Goal: Task Accomplishment & Management: Use online tool/utility

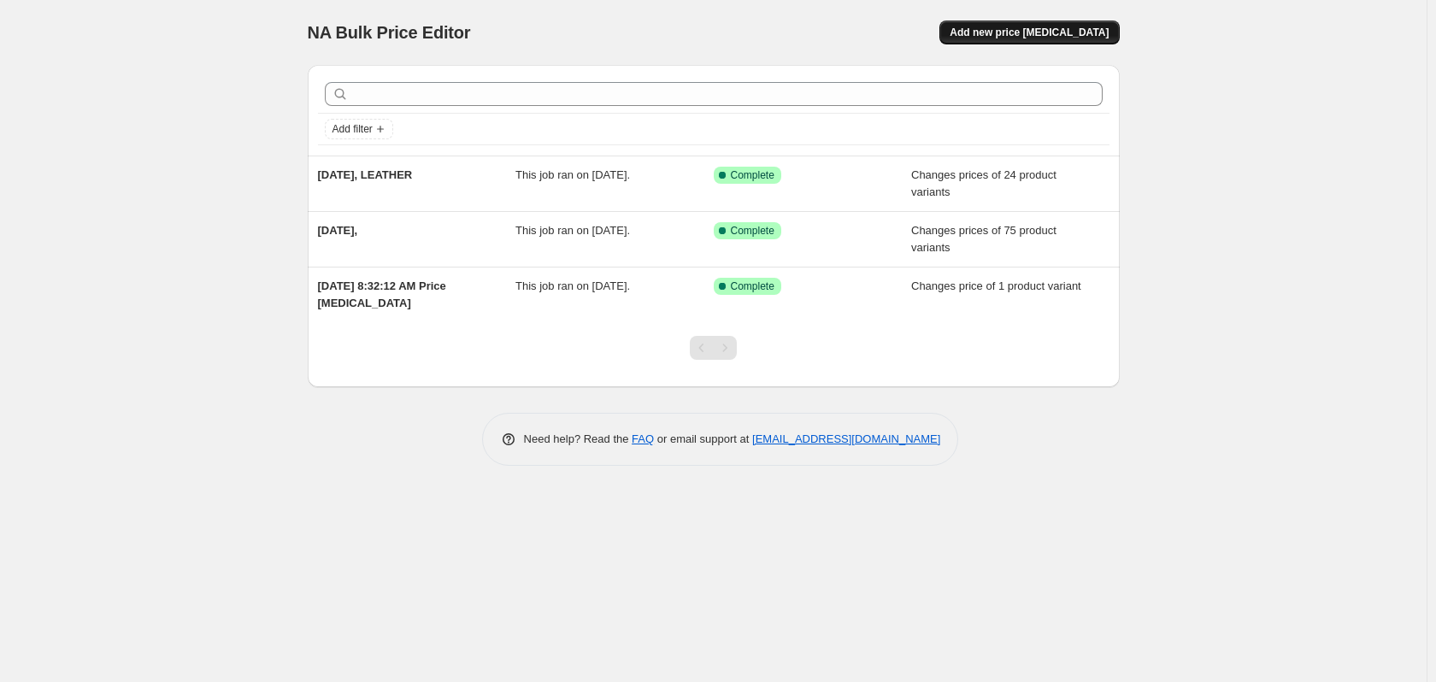
click at [1041, 31] on span "Add new price [MEDICAL_DATA]" at bounding box center [1029, 33] width 159 height 14
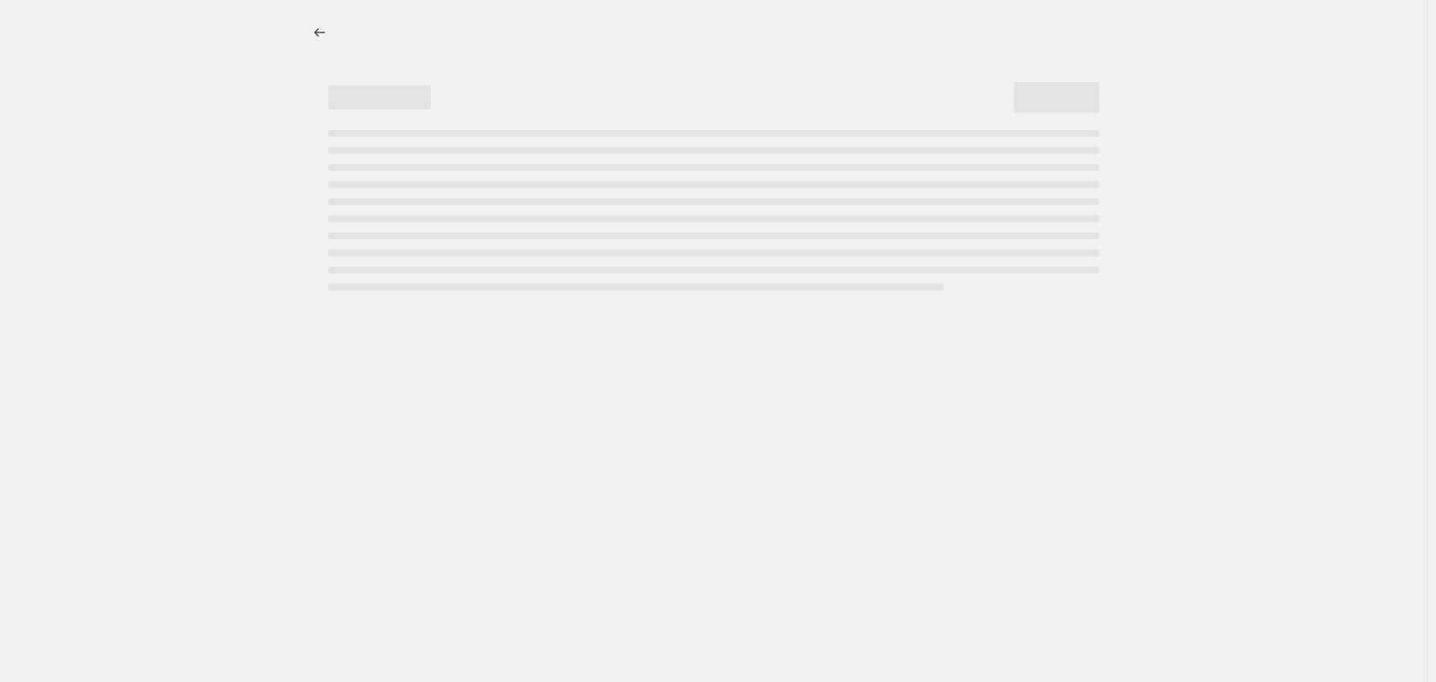
select select "percentage"
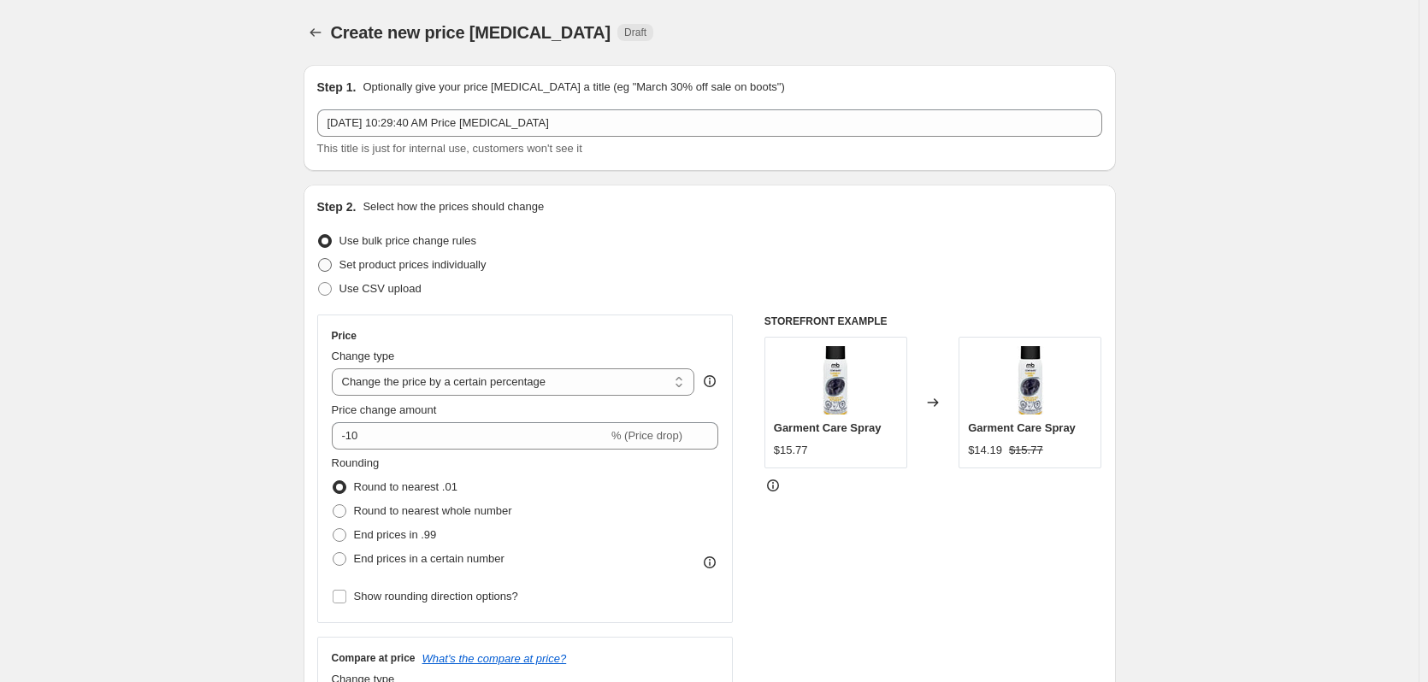
click at [377, 267] on span "Set product prices individually" at bounding box center [412, 264] width 147 height 13
click at [319, 259] on input "Set product prices individually" at bounding box center [318, 258] width 1 height 1
radio input "true"
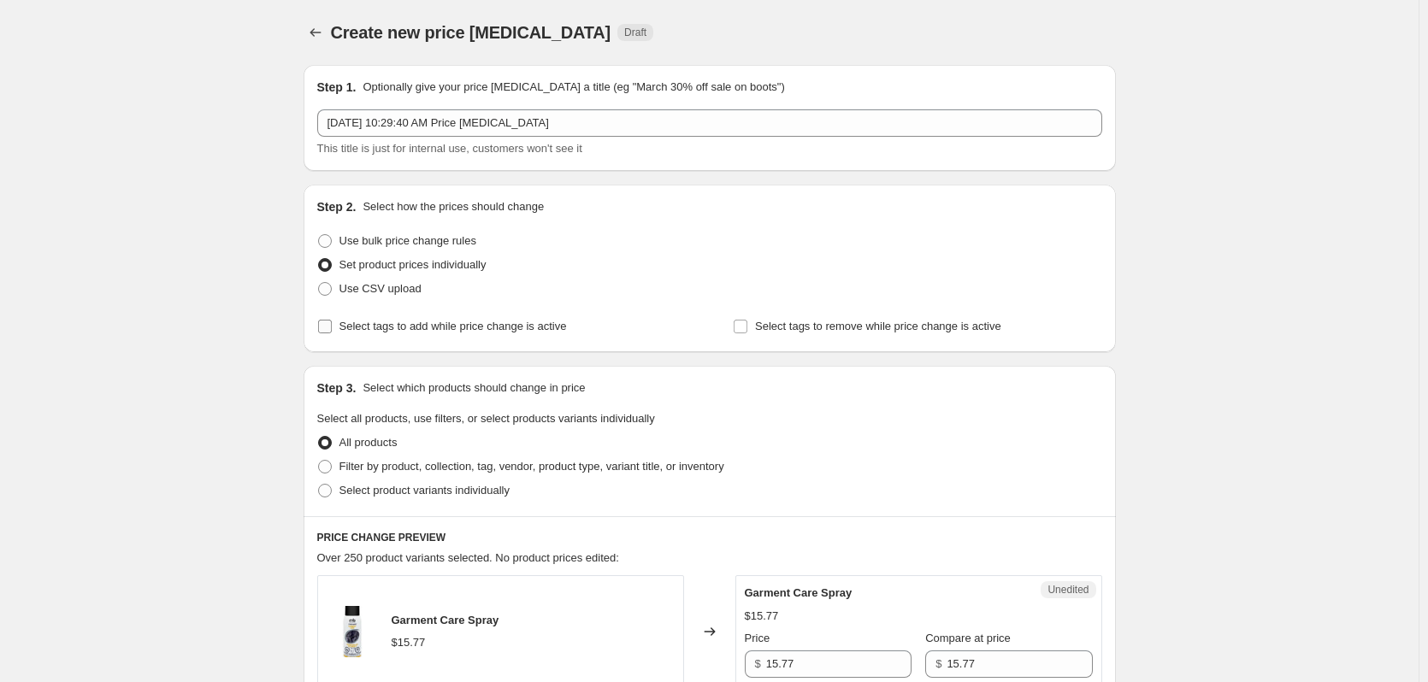
click at [421, 325] on span "Select tags to add while price change is active" at bounding box center [452, 326] width 227 height 13
click at [332, 325] on input "Select tags to add while price change is active" at bounding box center [325, 327] width 14 height 14
checkbox input "true"
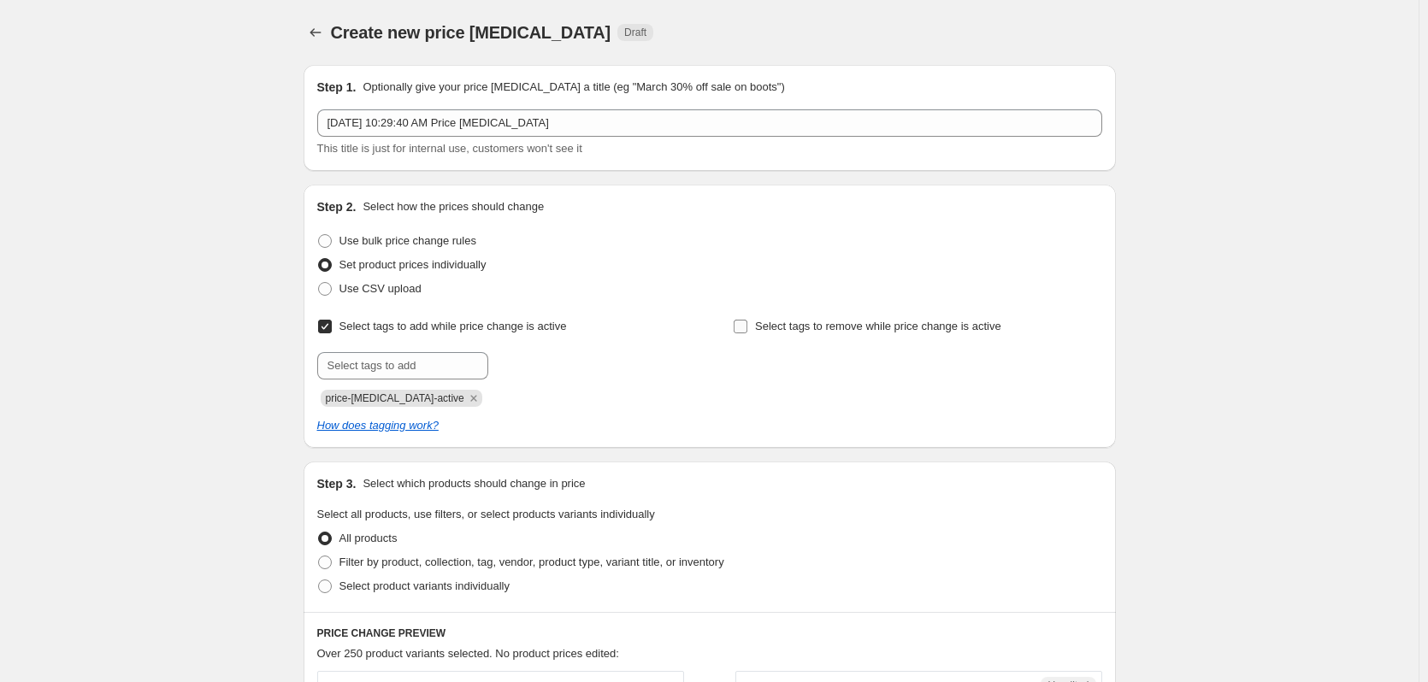
click at [781, 328] on span "Select tags to remove while price change is active" at bounding box center [878, 326] width 246 height 13
click at [747, 328] on input "Select tags to remove while price change is active" at bounding box center [741, 327] width 14 height 14
checkbox input "true"
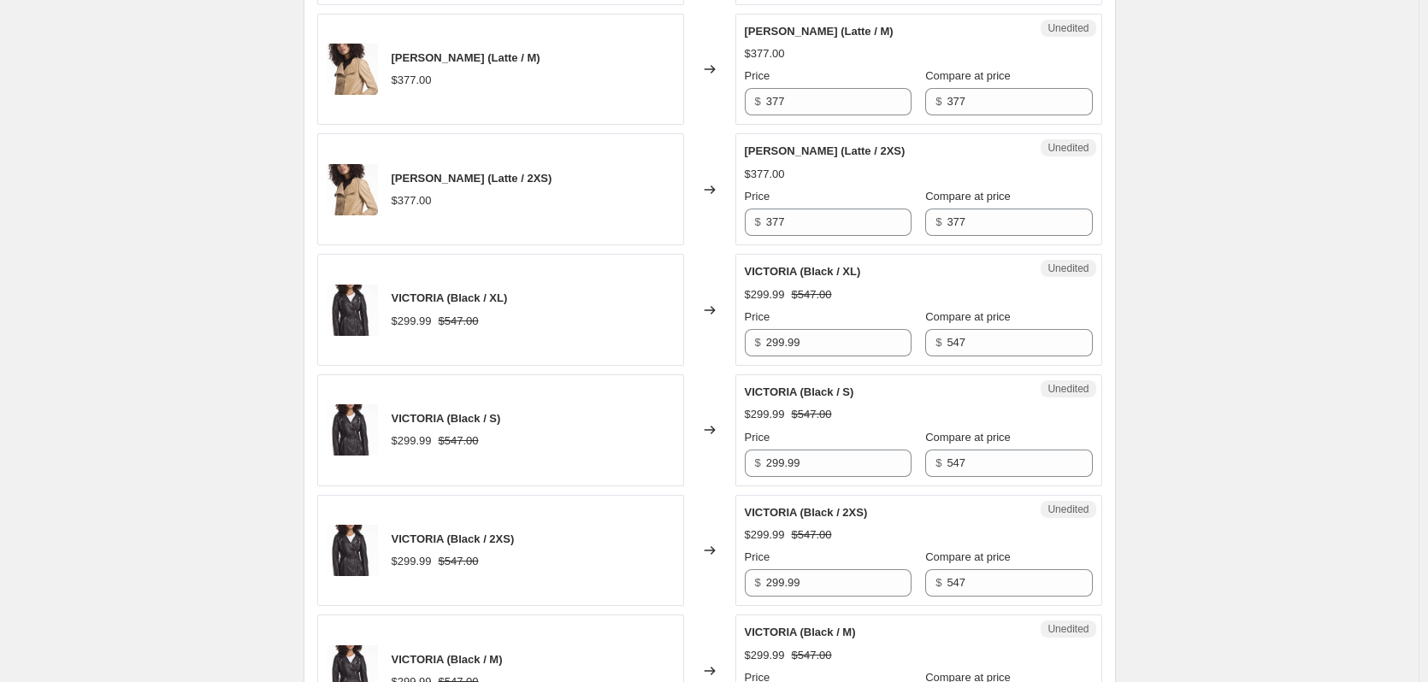
scroll to position [2704, 0]
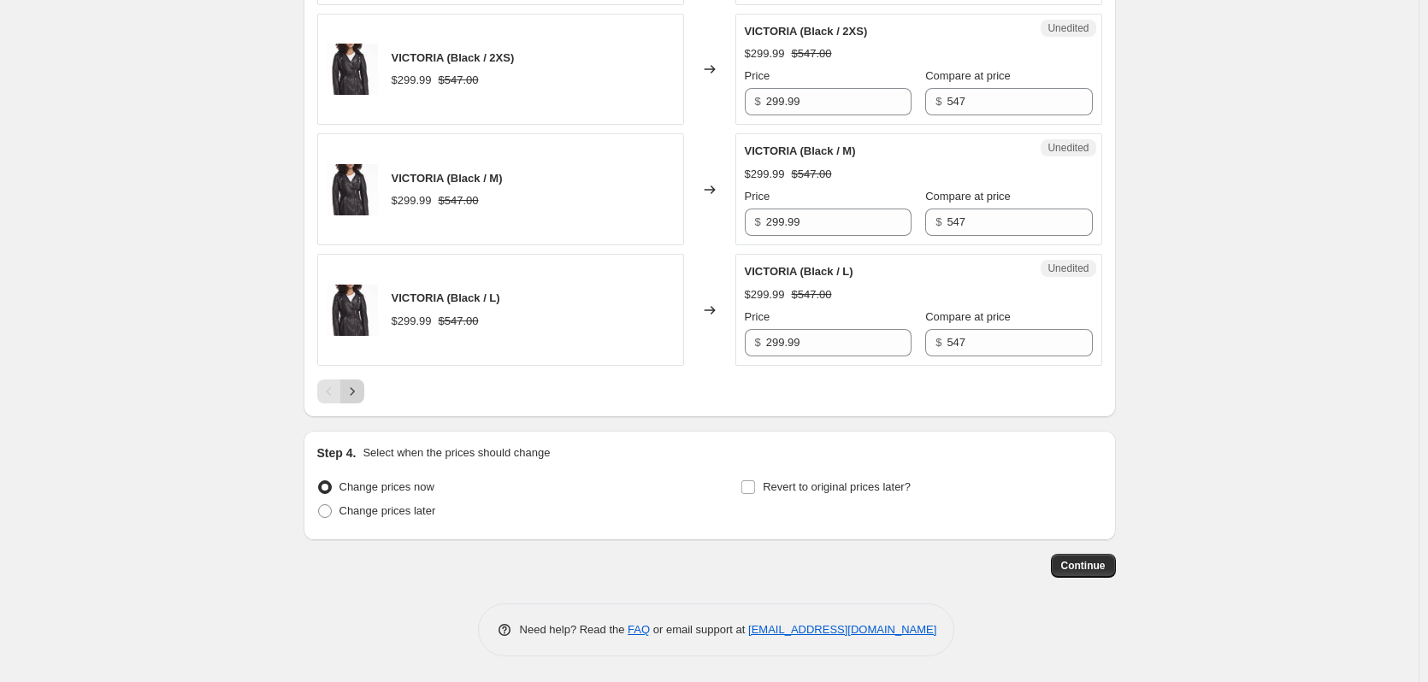
click at [360, 394] on icon "Next" at bounding box center [352, 391] width 17 height 17
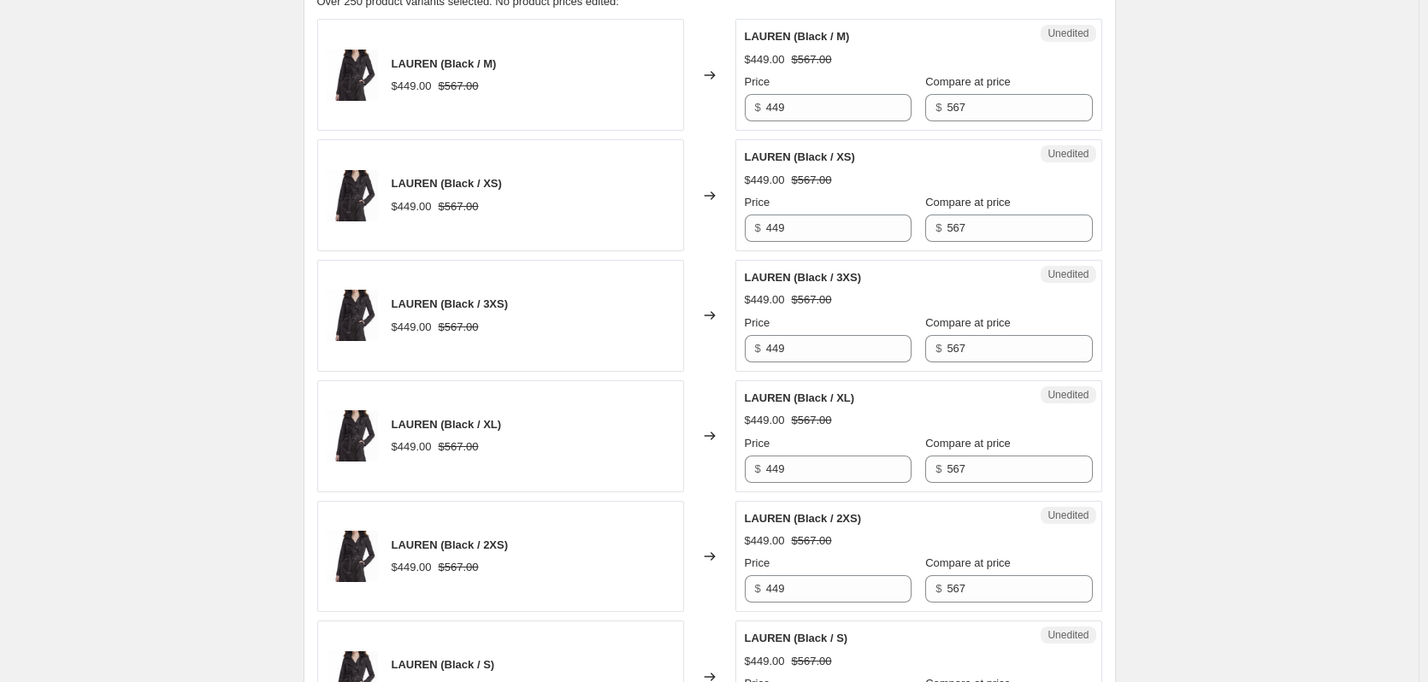
scroll to position [0, 0]
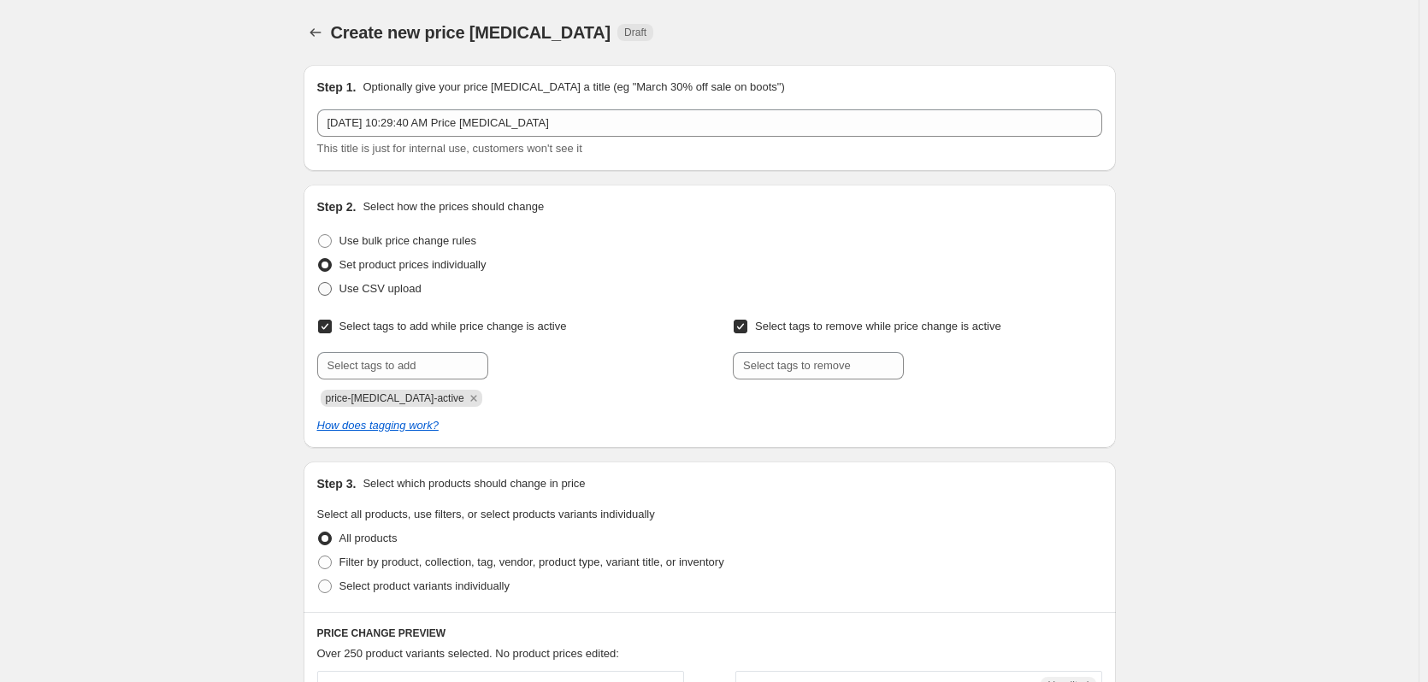
click at [349, 289] on span "Use CSV upload" at bounding box center [380, 288] width 82 height 13
click at [319, 283] on input "Use CSV upload" at bounding box center [318, 282] width 1 height 1
radio input "true"
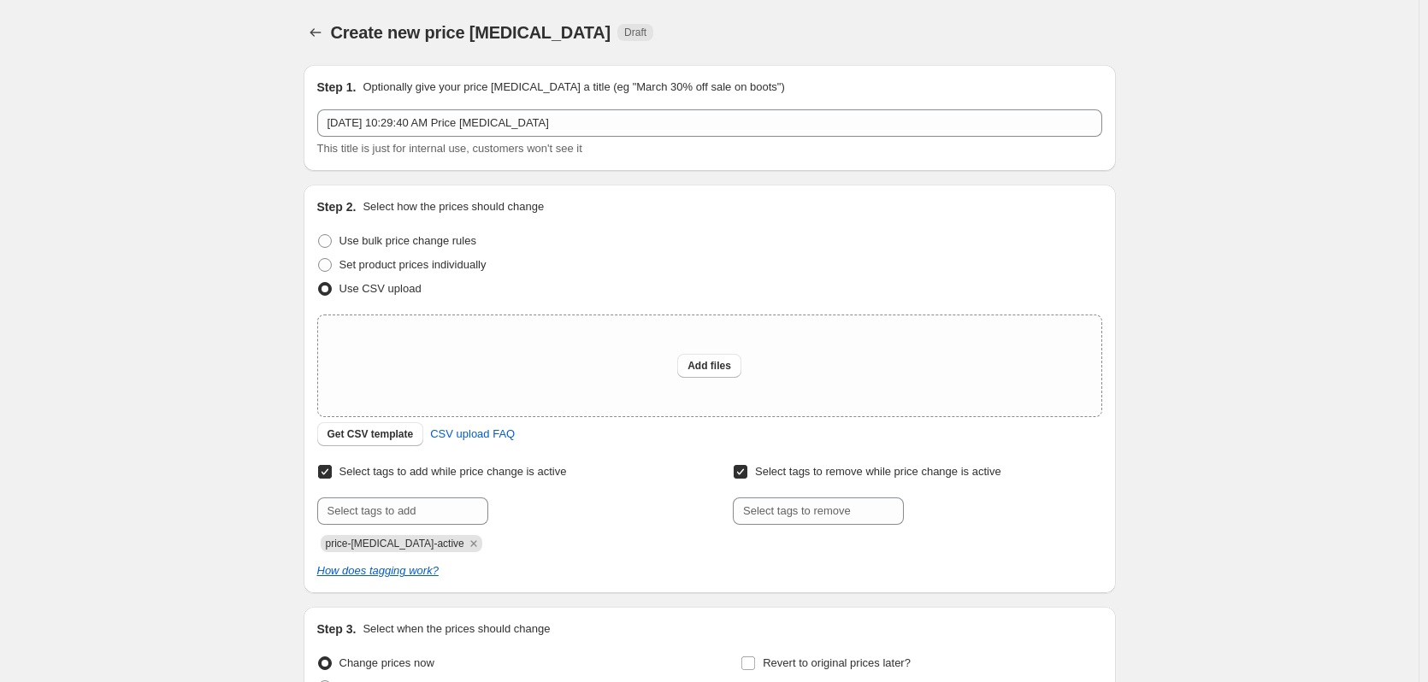
scroll to position [176, 0]
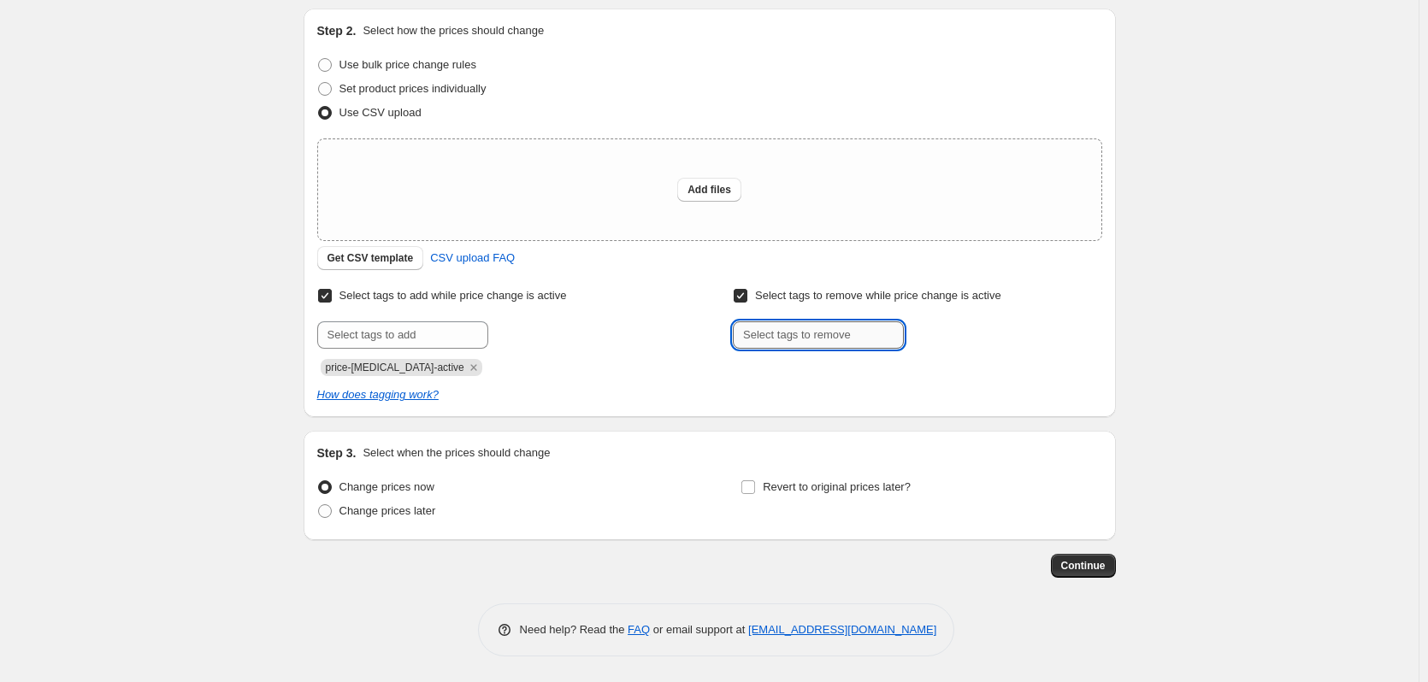
click at [786, 333] on input "text" at bounding box center [818, 334] width 171 height 27
type input "clearance"
click at [952, 333] on span "clearance" at bounding box center [964, 333] width 47 height 12
click at [364, 330] on input "text" at bounding box center [402, 334] width 171 height 27
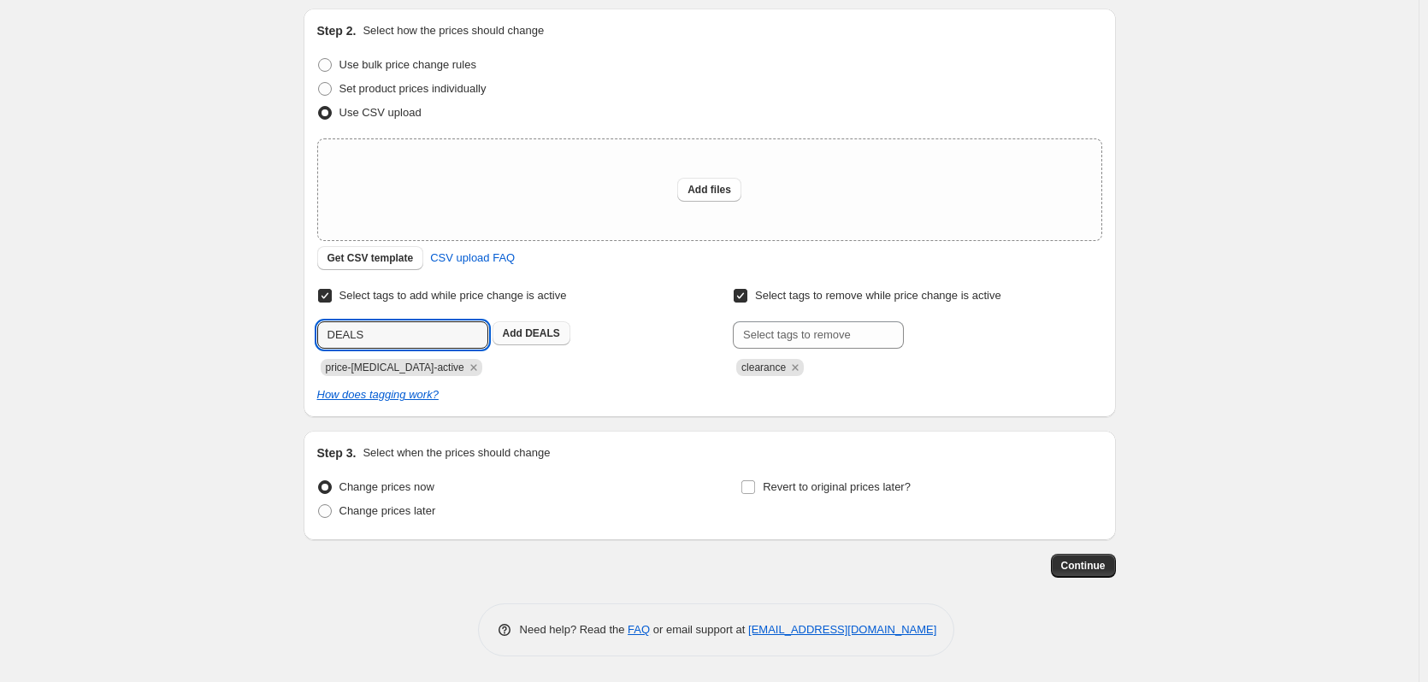
type input "DEALS"
click at [532, 330] on span "DEALS" at bounding box center [542, 333] width 35 height 12
click at [720, 196] on span "Add files" at bounding box center [709, 190] width 44 height 14
type input "C:\fakepath\price editor csv_template_user_30121.csv"
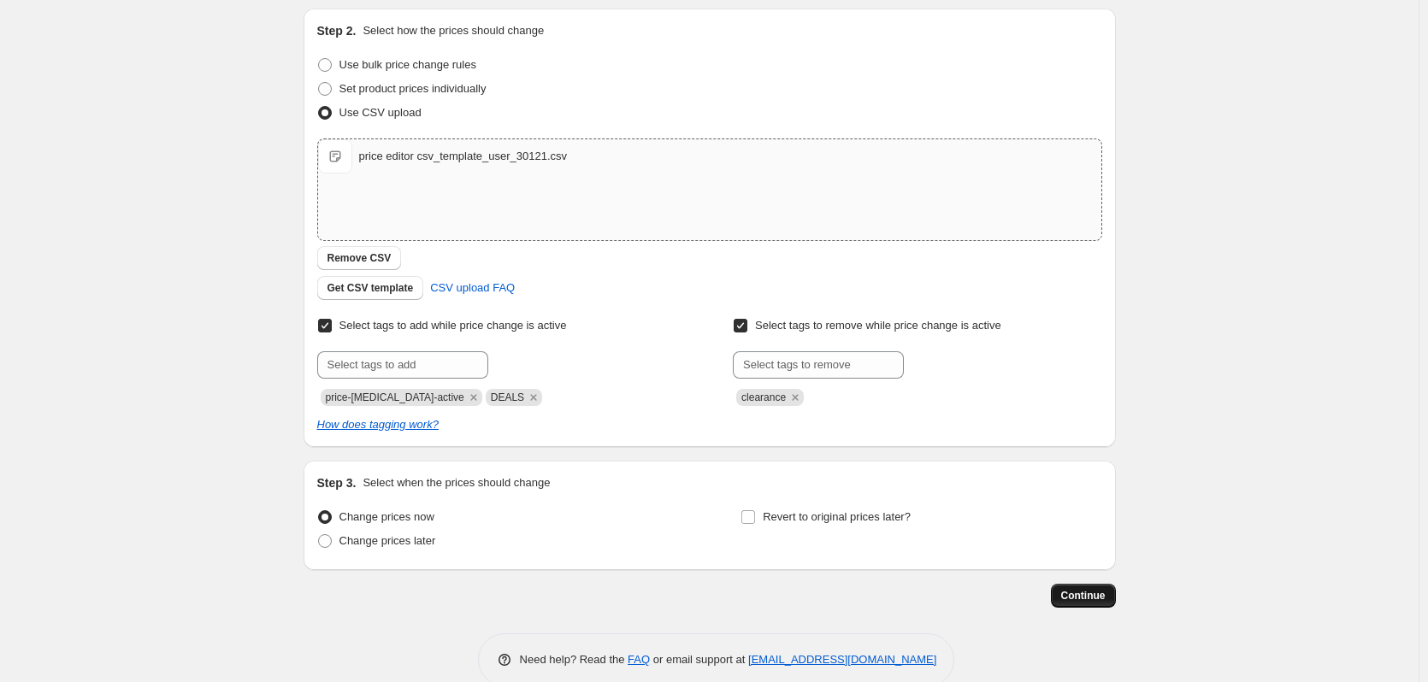
click at [1091, 598] on span "Continue" at bounding box center [1083, 596] width 44 height 14
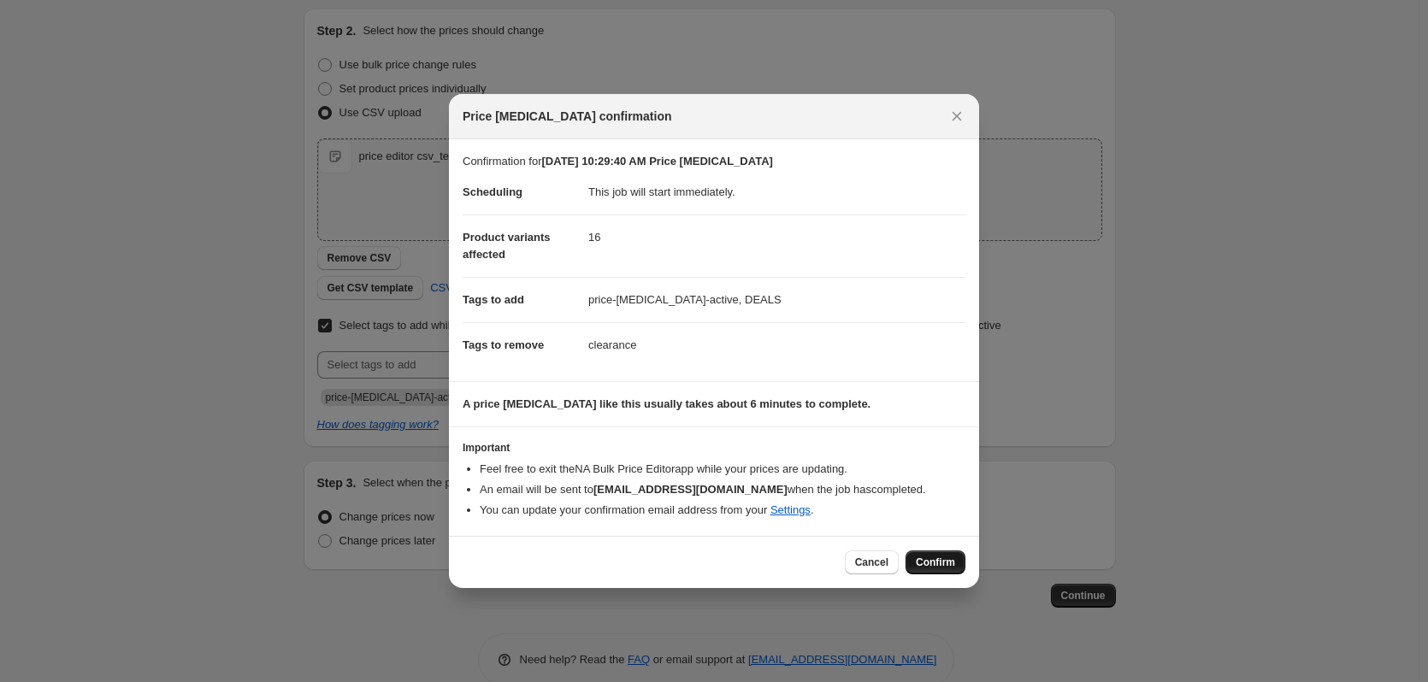
click at [949, 562] on span "Confirm" at bounding box center [935, 563] width 39 height 14
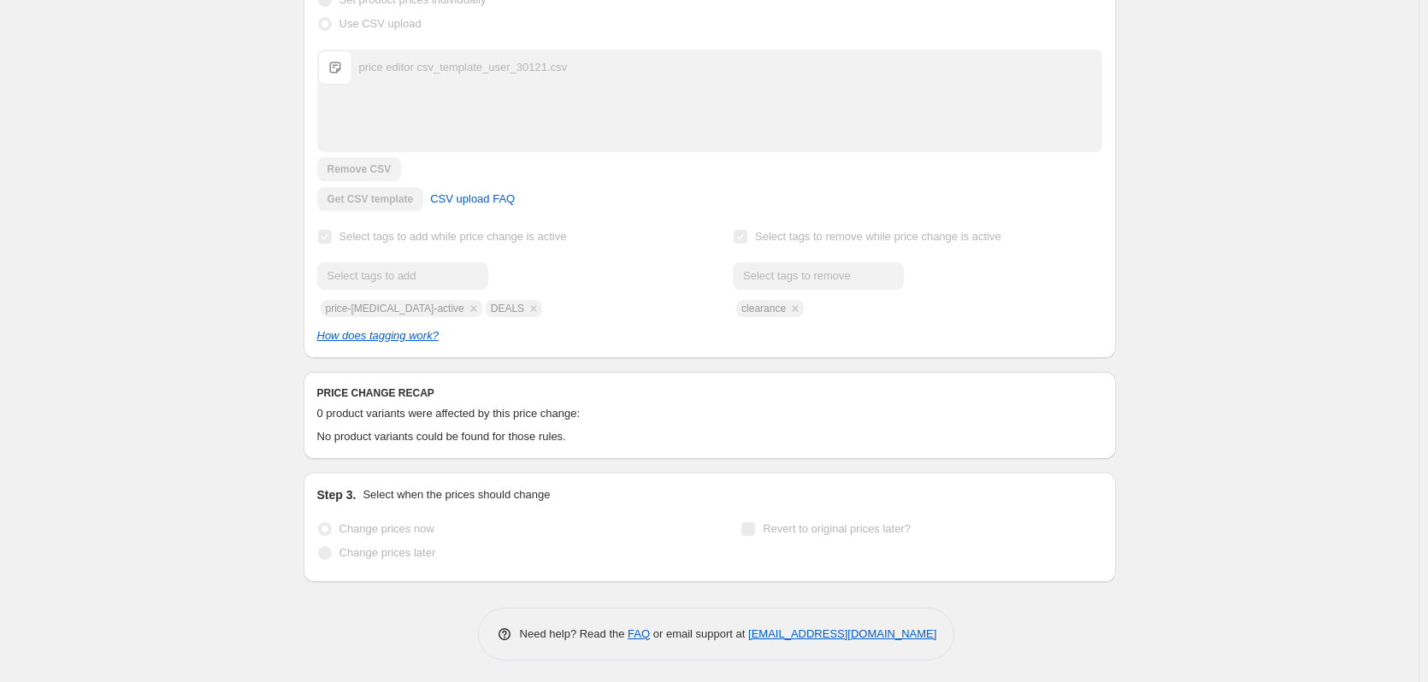
scroll to position [432, 0]
click at [804, 630] on link "[EMAIL_ADDRESS][DOMAIN_NAME]" at bounding box center [842, 629] width 188 height 13
click at [841, 636] on link "[EMAIL_ADDRESS][DOMAIN_NAME]" at bounding box center [842, 629] width 188 height 13
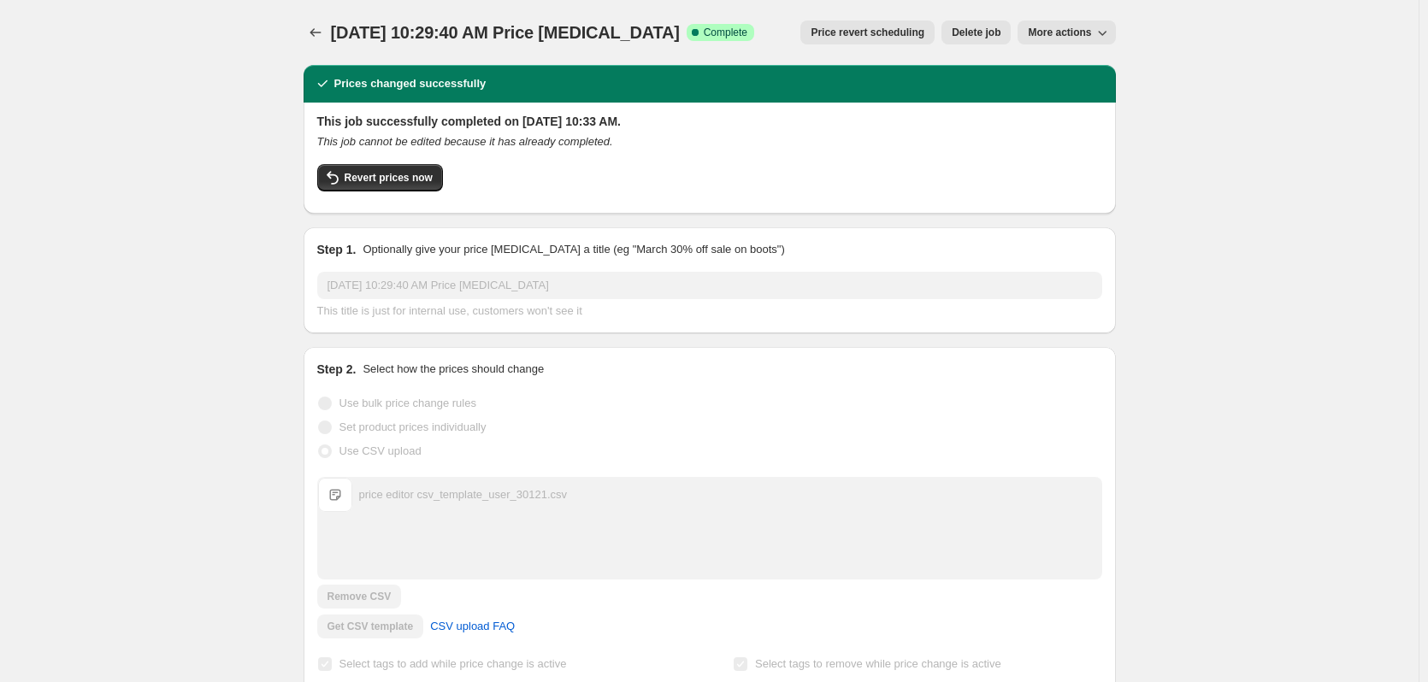
click at [866, 169] on div "Revert prices now" at bounding box center [709, 182] width 785 height 36
click at [321, 32] on icon "Price change jobs" at bounding box center [315, 32] width 17 height 17
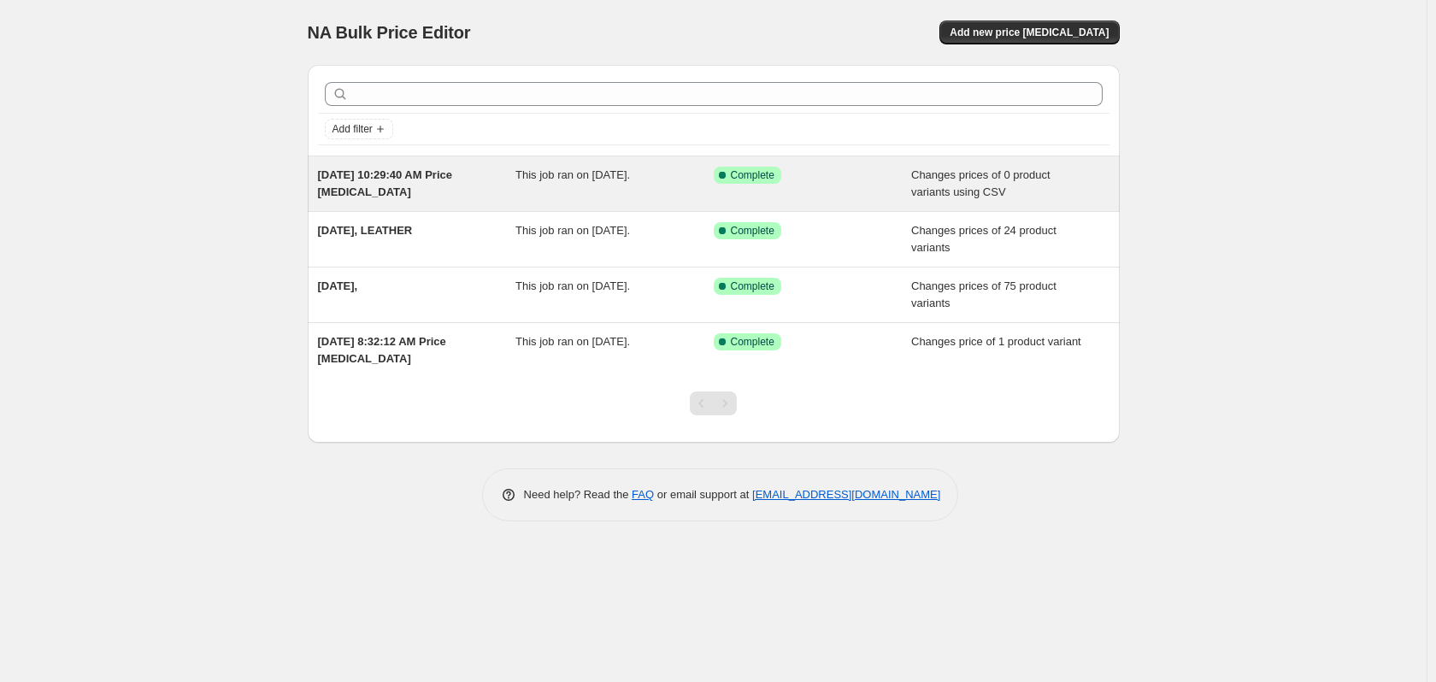
click at [424, 173] on span "[DATE] 10:29:40 AM Price [MEDICAL_DATA]" at bounding box center [385, 183] width 135 height 30
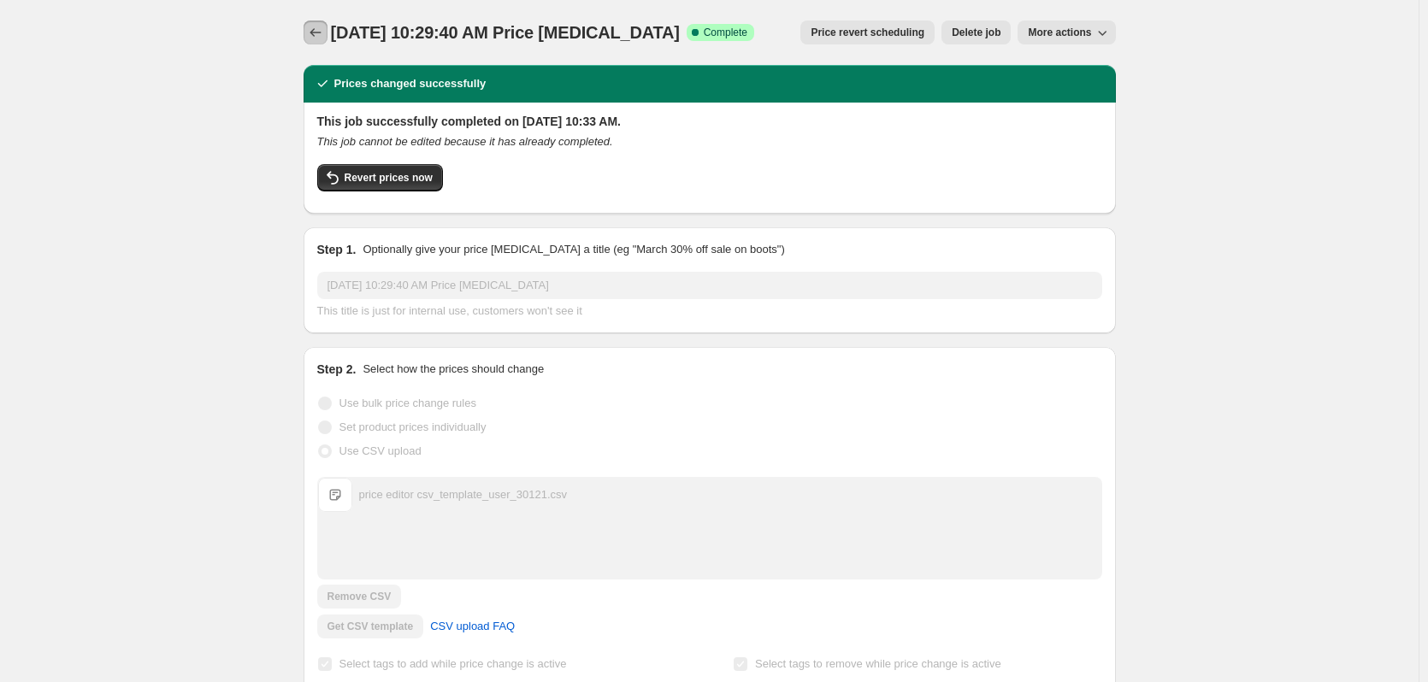
click at [315, 21] on button "Price change jobs" at bounding box center [316, 33] width 24 height 24
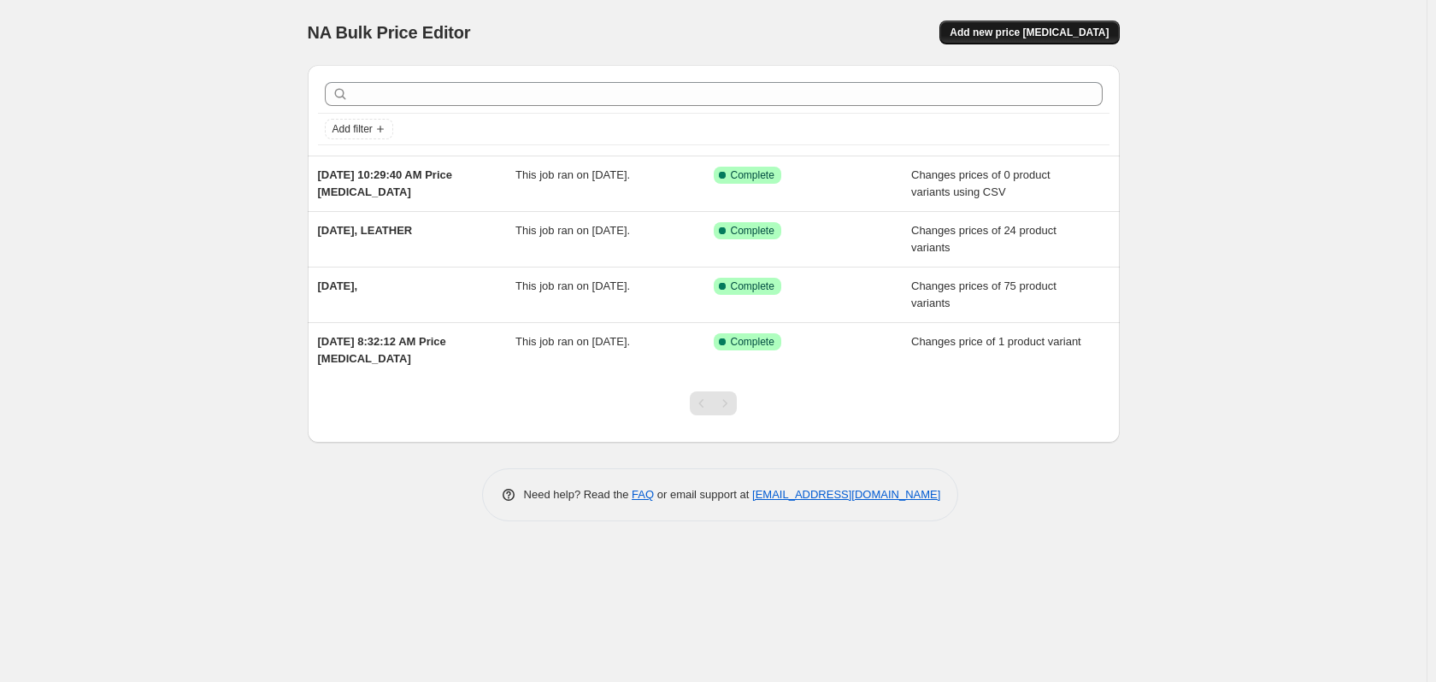
click at [1064, 26] on button "Add new price [MEDICAL_DATA]" at bounding box center [1030, 33] width 180 height 24
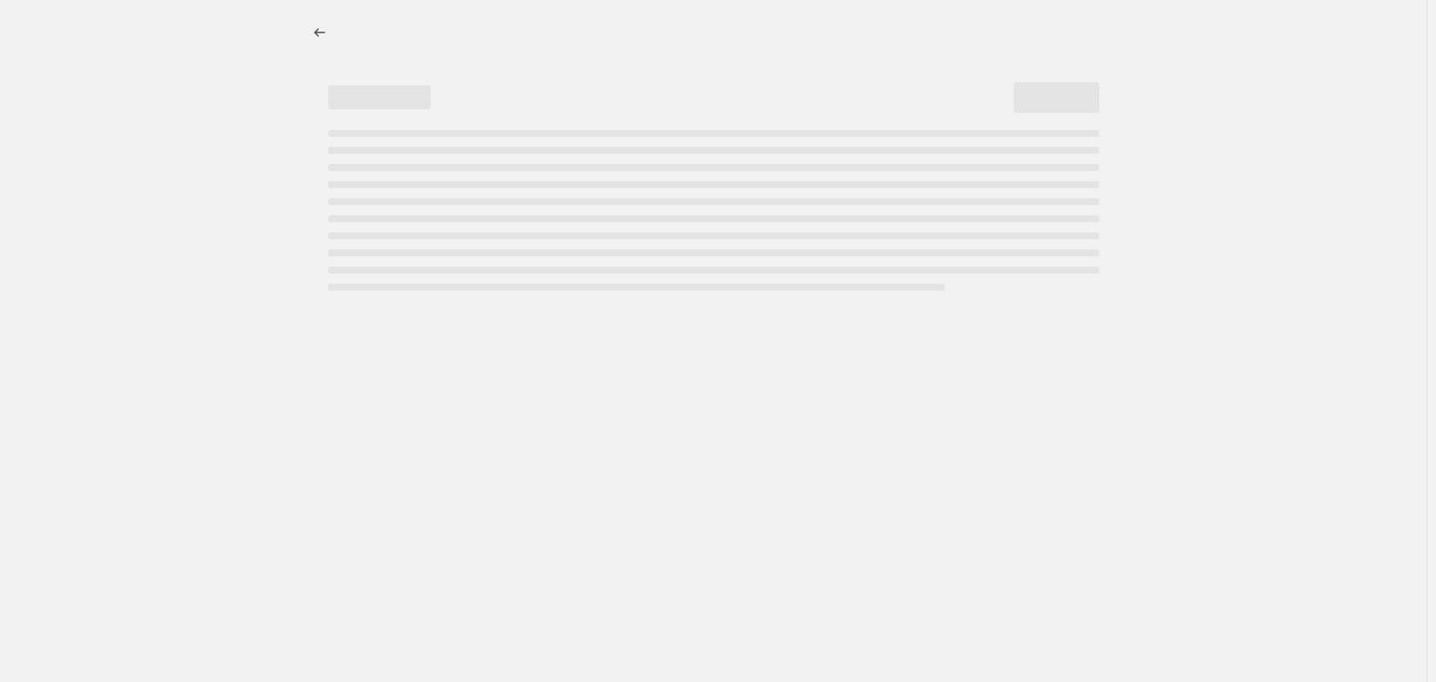
select select "percentage"
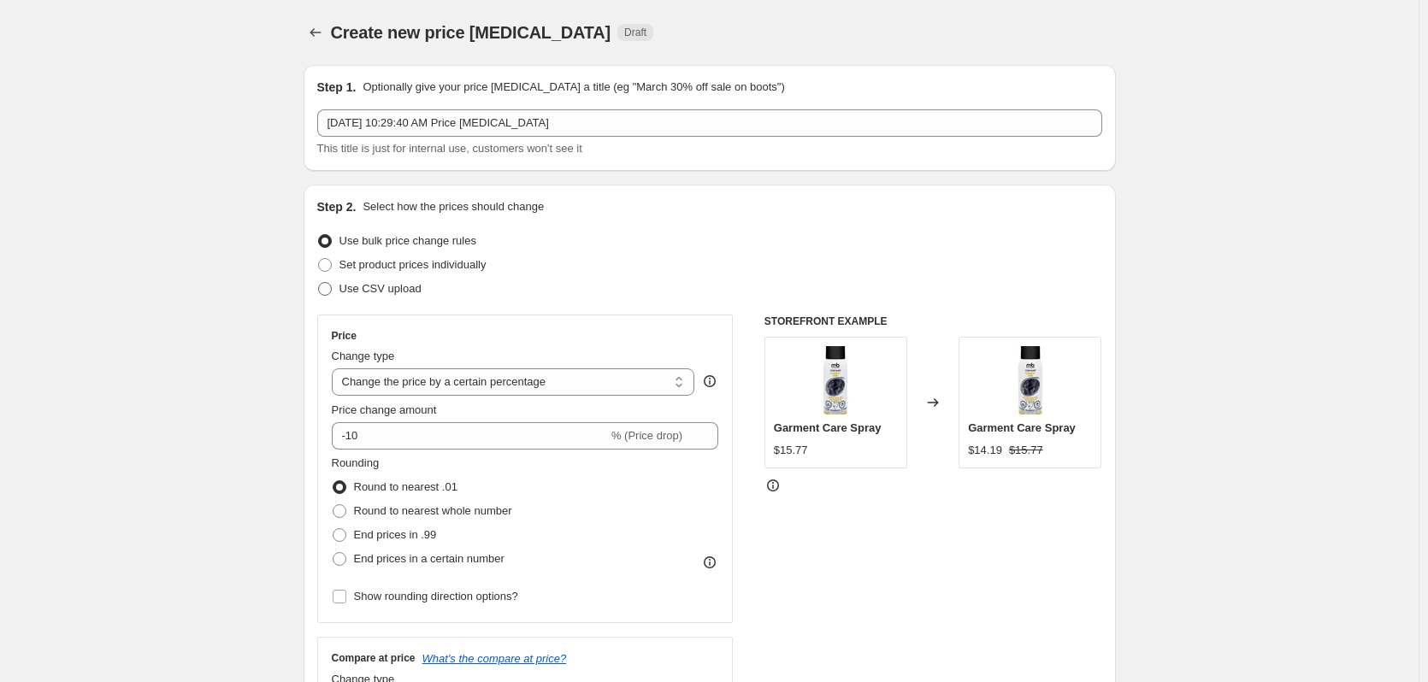
click at [370, 286] on span "Use CSV upload" at bounding box center [380, 288] width 82 height 13
click at [319, 283] on input "Use CSV upload" at bounding box center [318, 282] width 1 height 1
radio input "true"
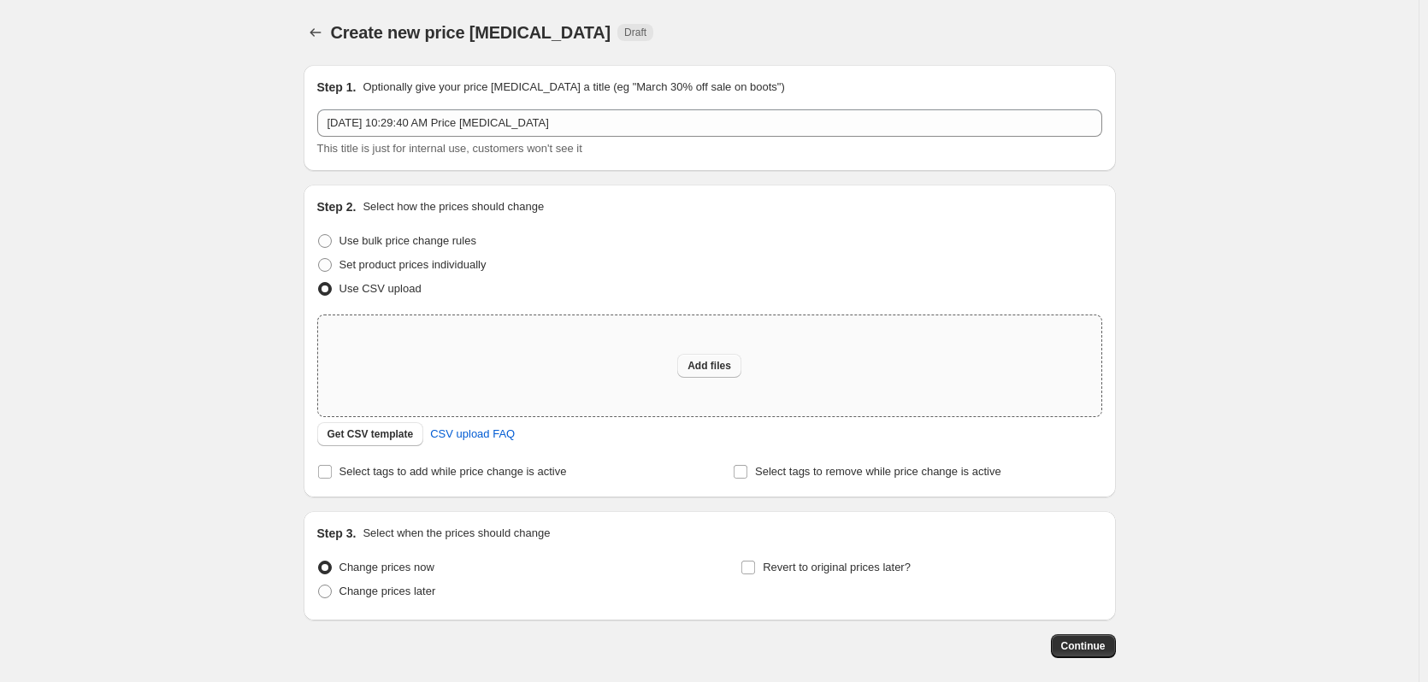
click at [695, 363] on span "Add files" at bounding box center [709, 366] width 44 height 14
type input "C:\fakepath\price editor csv_template_user_30121.csv"
click at [718, 367] on span "Add files" at bounding box center [709, 366] width 44 height 14
type input "C:\fakepath\price editor csv_template_user_30121.csv"
click at [754, 279] on div "Use CSV upload" at bounding box center [709, 289] width 785 height 24
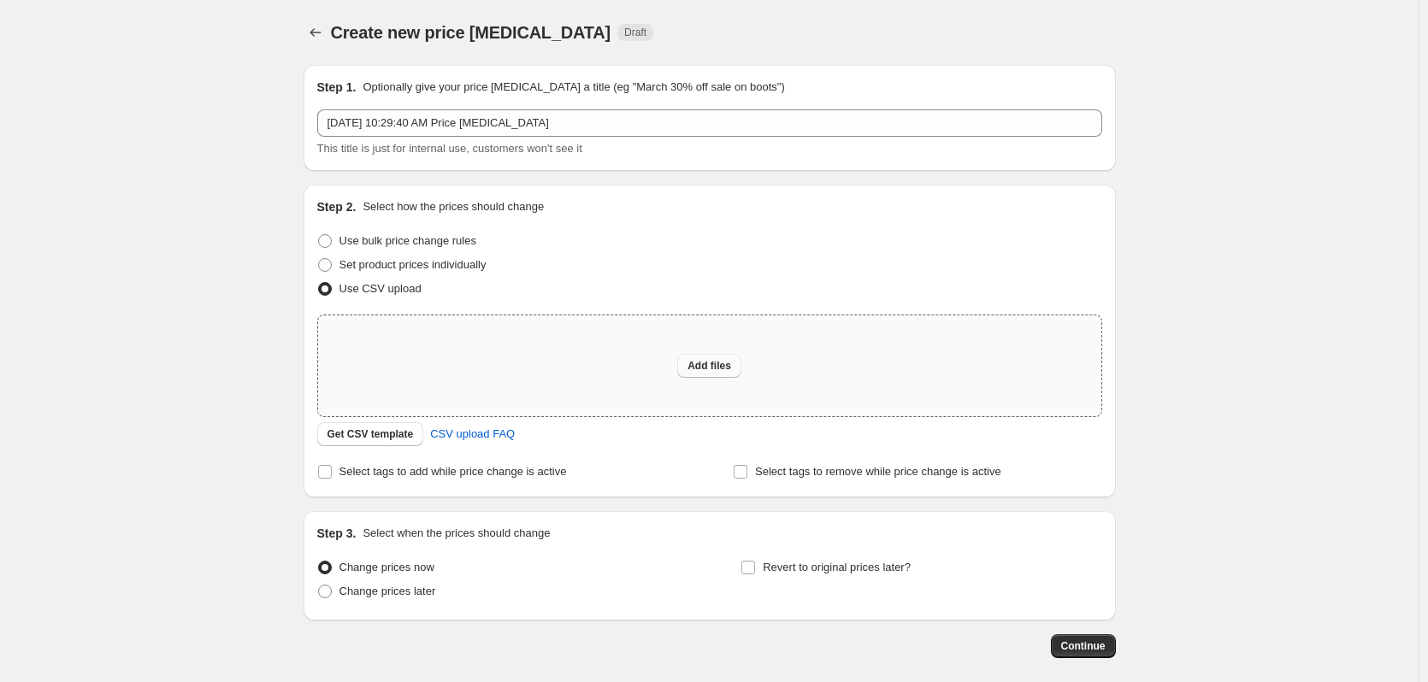
click at [715, 363] on span "Add files" at bounding box center [709, 366] width 44 height 14
type input "C:\fakepath\price editor csv_template_user_30121.csv"
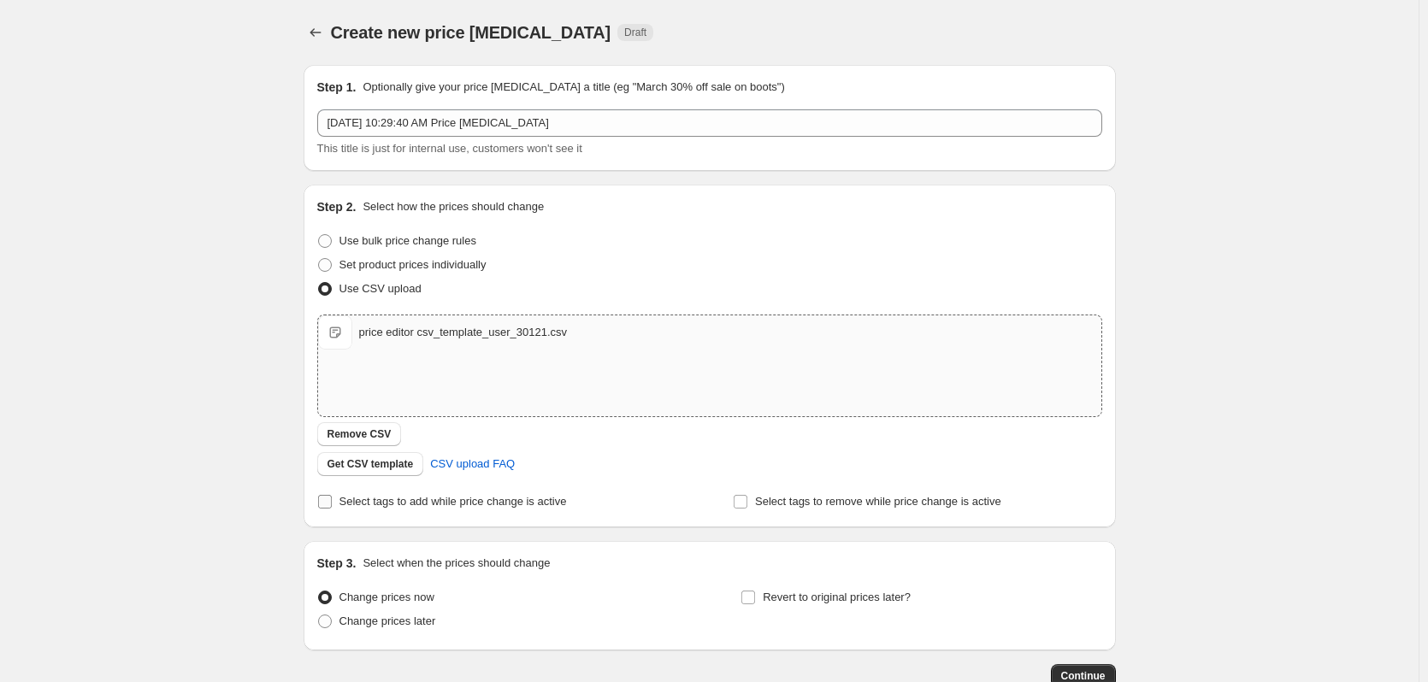
click at [332, 502] on input "Select tags to add while price change is active" at bounding box center [325, 502] width 14 height 14
checkbox input "true"
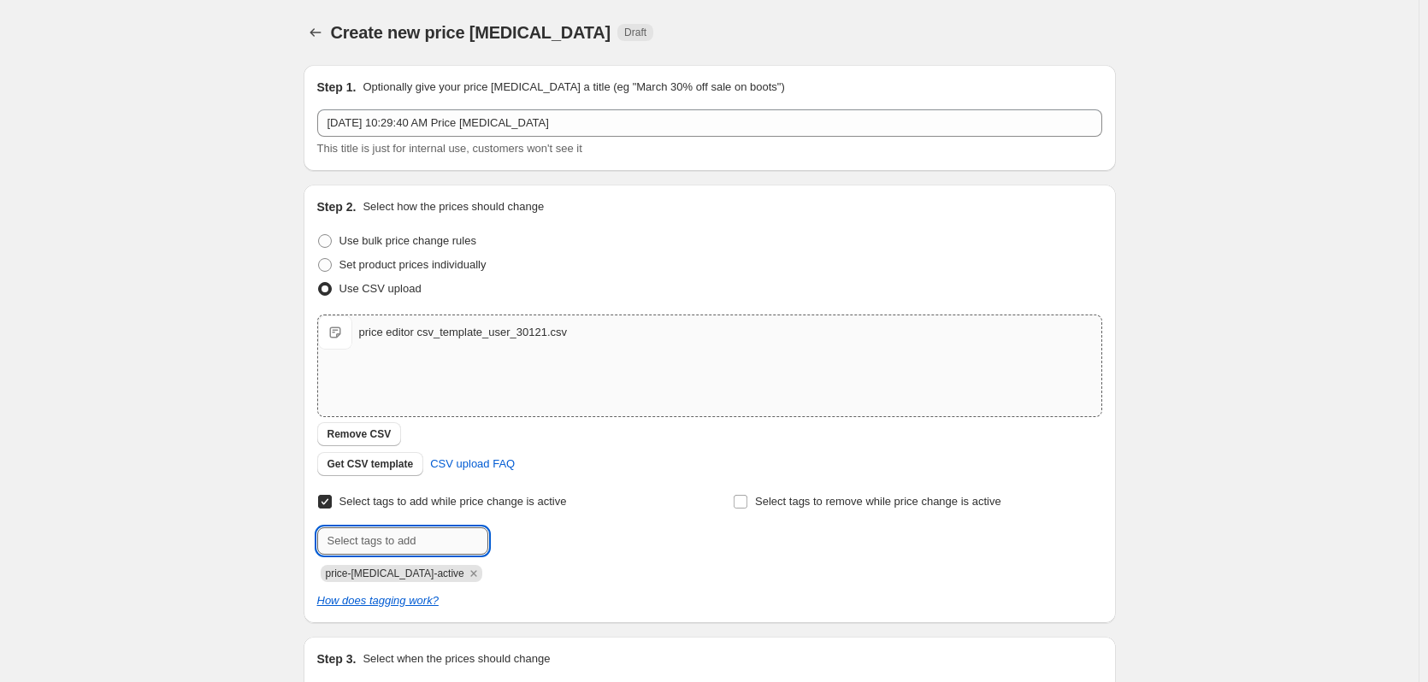
click at [433, 546] on input "text" at bounding box center [402, 541] width 171 height 27
type input "DEALS"
click at [528, 540] on span "Add DEALS" at bounding box center [531, 540] width 57 height 14
click at [747, 498] on input "Select tags to remove while price change is active" at bounding box center [741, 502] width 14 height 14
checkbox input "true"
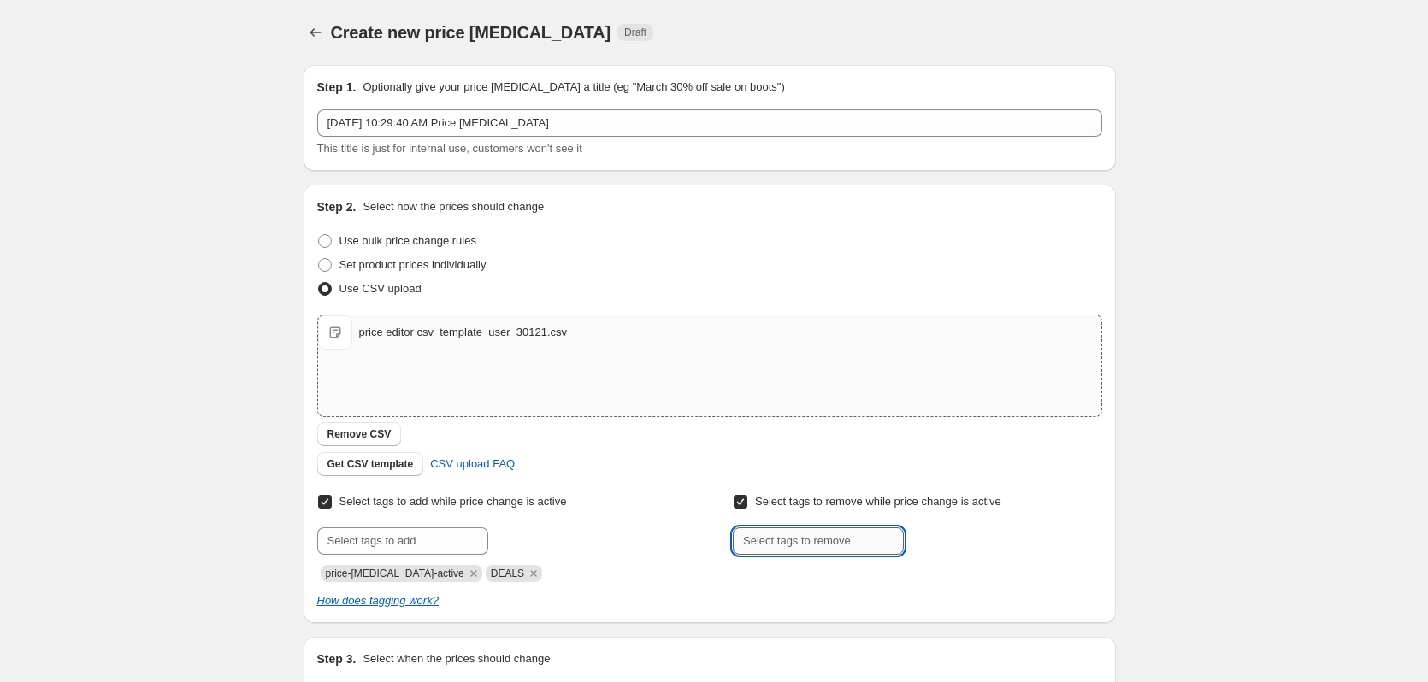
click at [758, 545] on input "text" at bounding box center [818, 541] width 171 height 27
type input "CLEARANCE"
drag, startPoint x: 830, startPoint y: 540, endPoint x: 707, endPoint y: 537, distance: 123.2
click at [707, 537] on div "Select tags to add while price change is active Submit price-[MEDICAL_DATA]-act…" at bounding box center [709, 536] width 785 height 92
click at [984, 543] on span "CLEARANCE" at bounding box center [973, 540] width 64 height 12
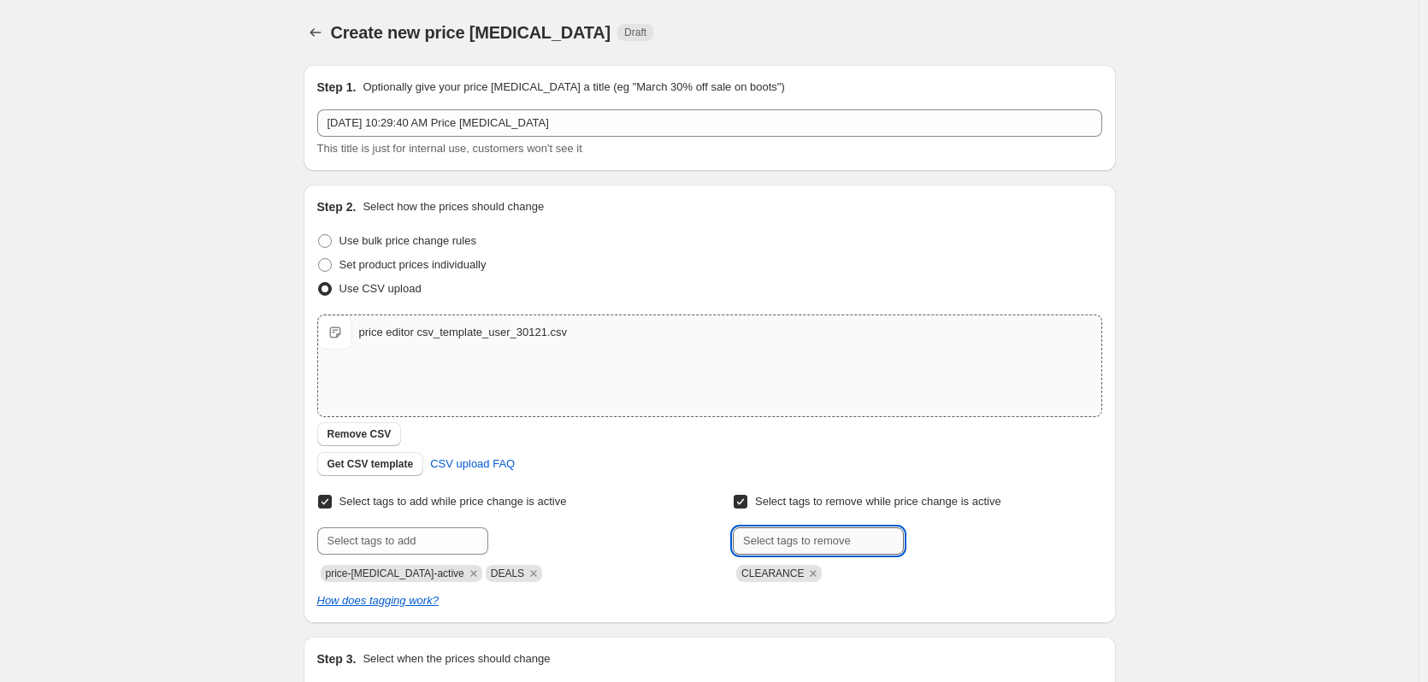
click at [822, 541] on input "text" at bounding box center [818, 541] width 171 height 27
type input "WOMEN CLEARANCE"
click at [938, 536] on b "Add" at bounding box center [928, 540] width 20 height 12
click at [1018, 604] on div "How does tagging work?" at bounding box center [709, 601] width 785 height 17
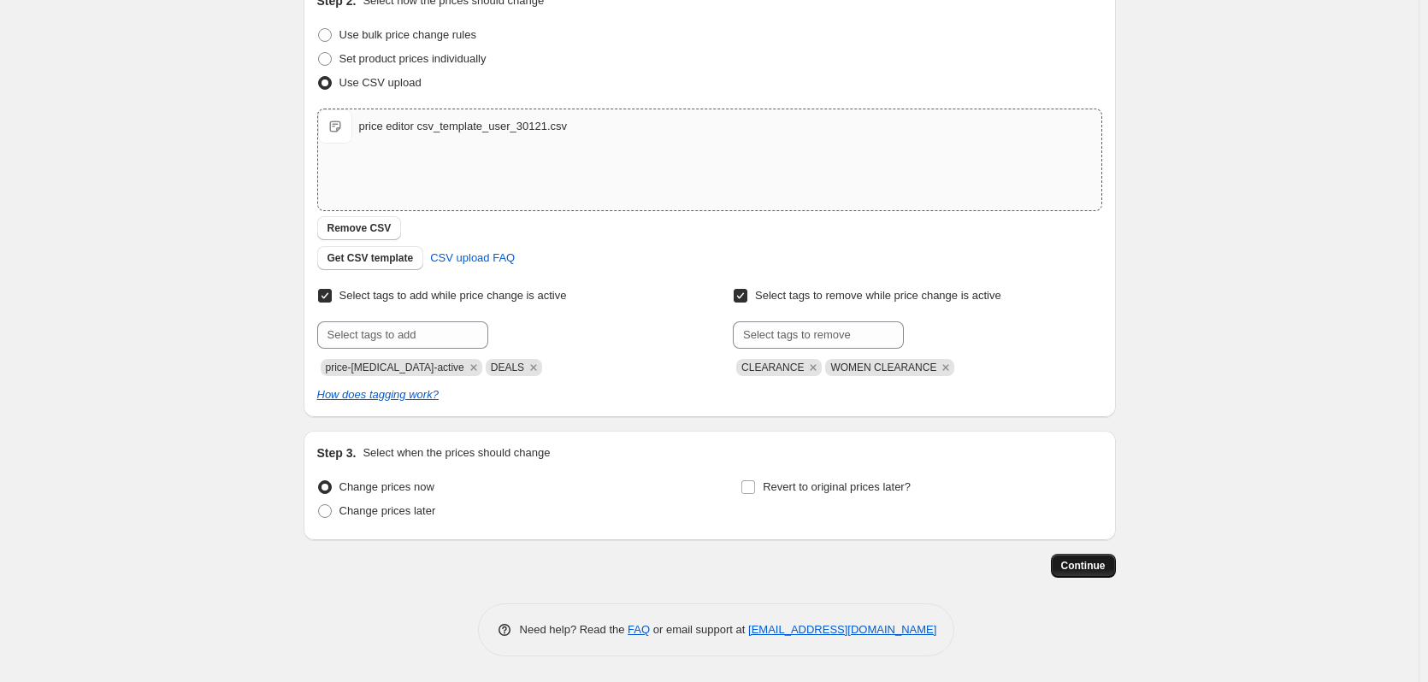
click at [1111, 567] on button "Continue" at bounding box center [1083, 566] width 65 height 24
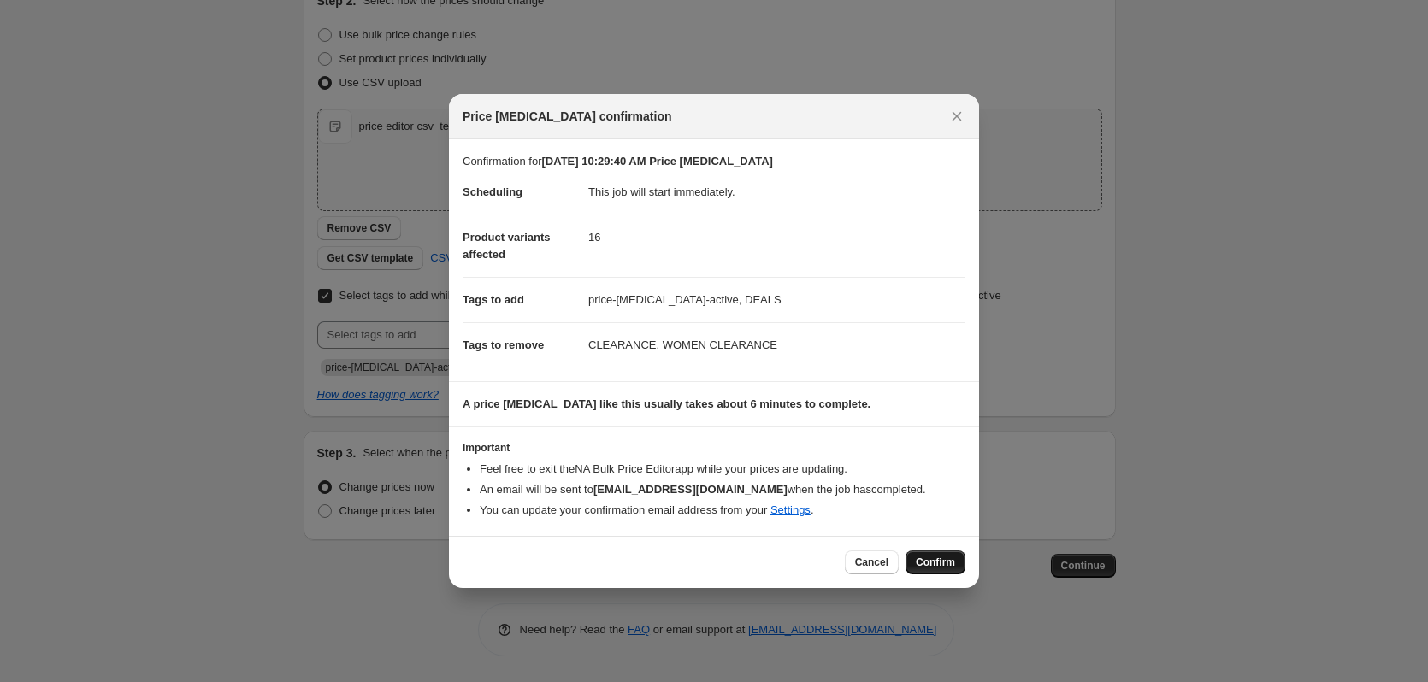
click at [923, 563] on span "Confirm" at bounding box center [935, 563] width 39 height 14
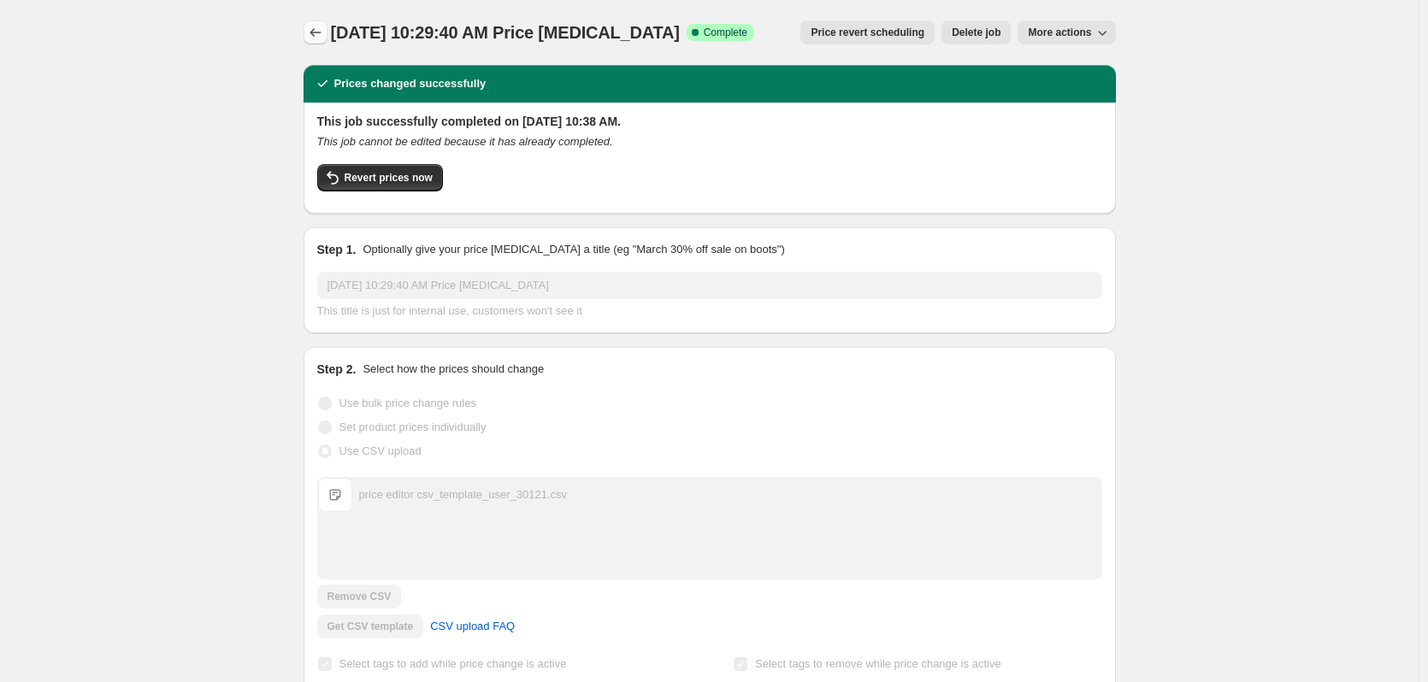
click at [317, 28] on icon "Price change jobs" at bounding box center [315, 32] width 17 height 17
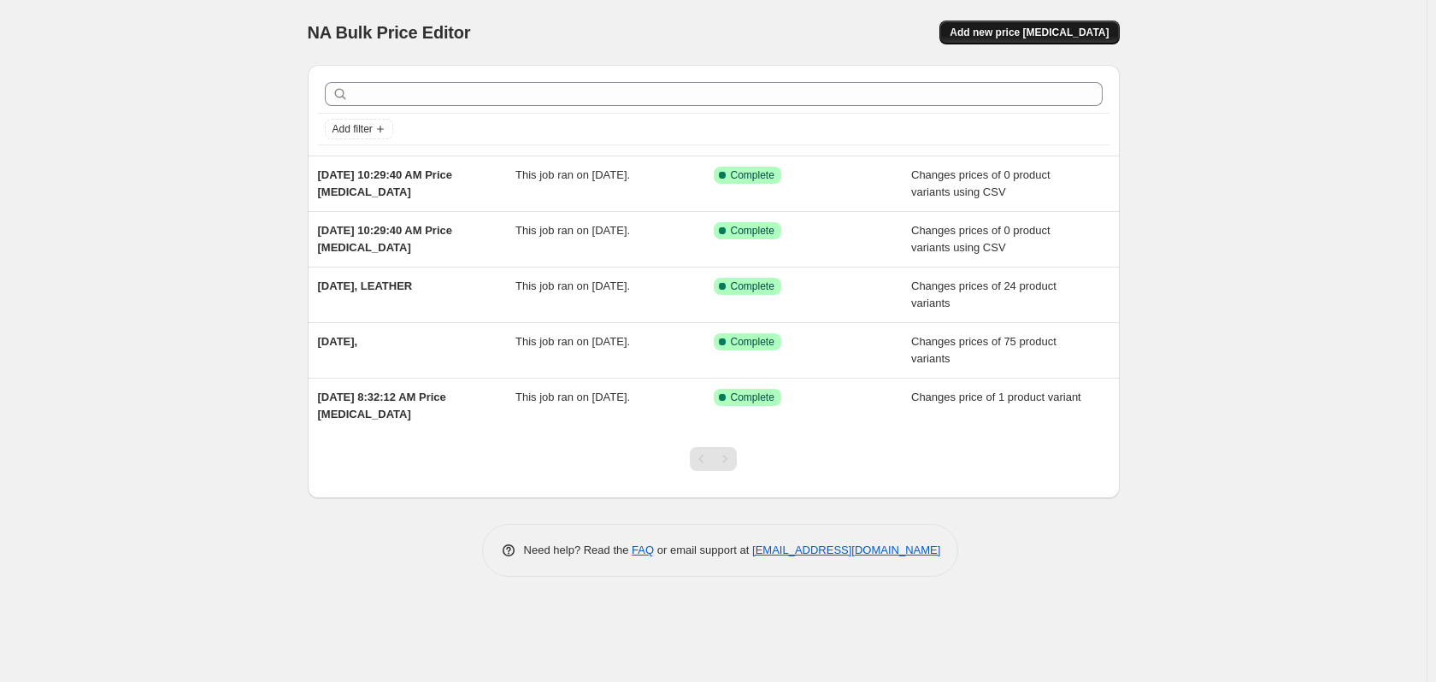
click at [1014, 35] on span "Add new price [MEDICAL_DATA]" at bounding box center [1029, 33] width 159 height 14
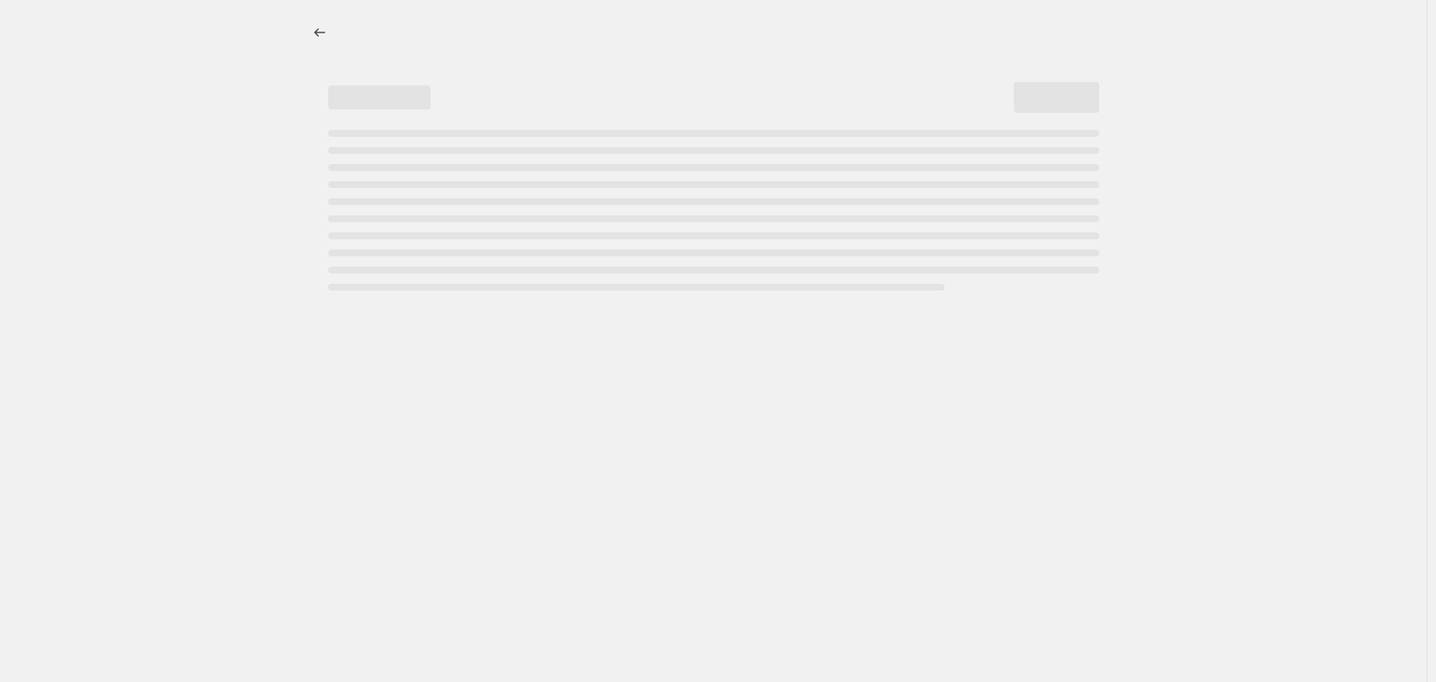
select select "percentage"
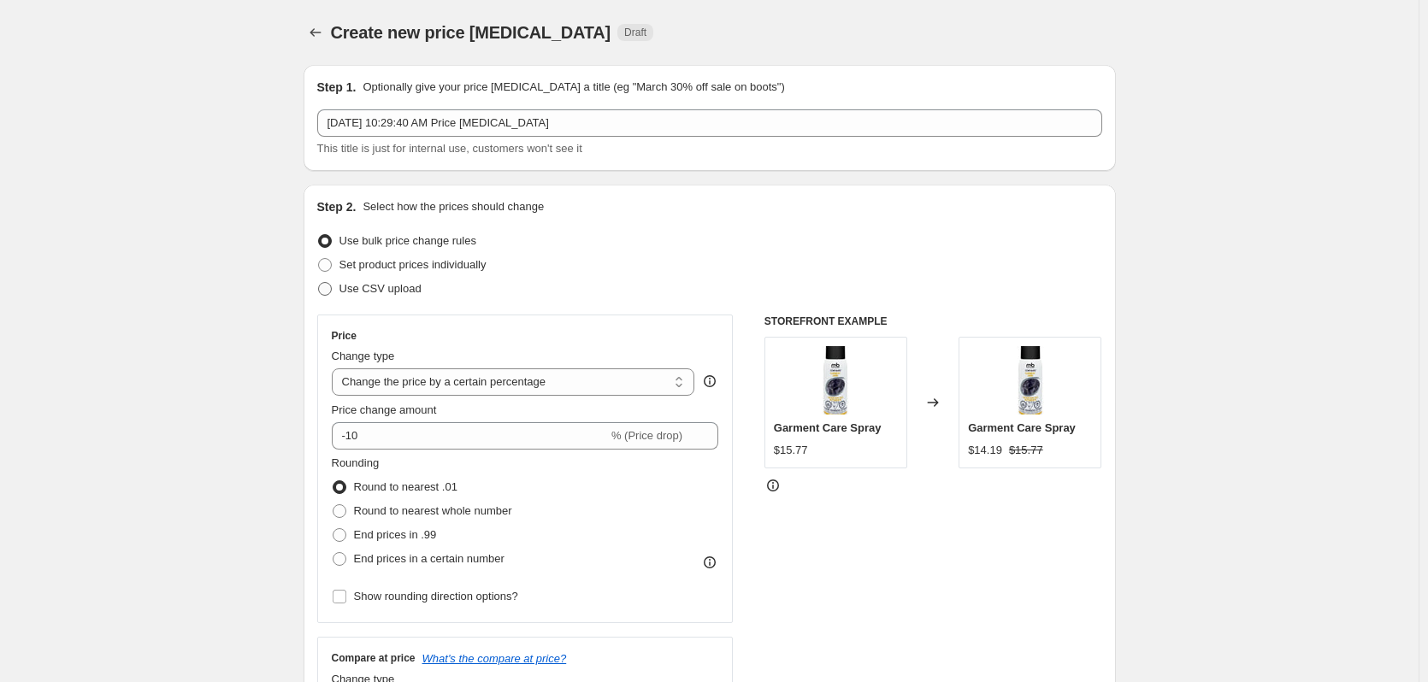
click at [416, 284] on span "Use CSV upload" at bounding box center [380, 288] width 82 height 13
click at [319, 283] on input "Use CSV upload" at bounding box center [318, 282] width 1 height 1
radio input "true"
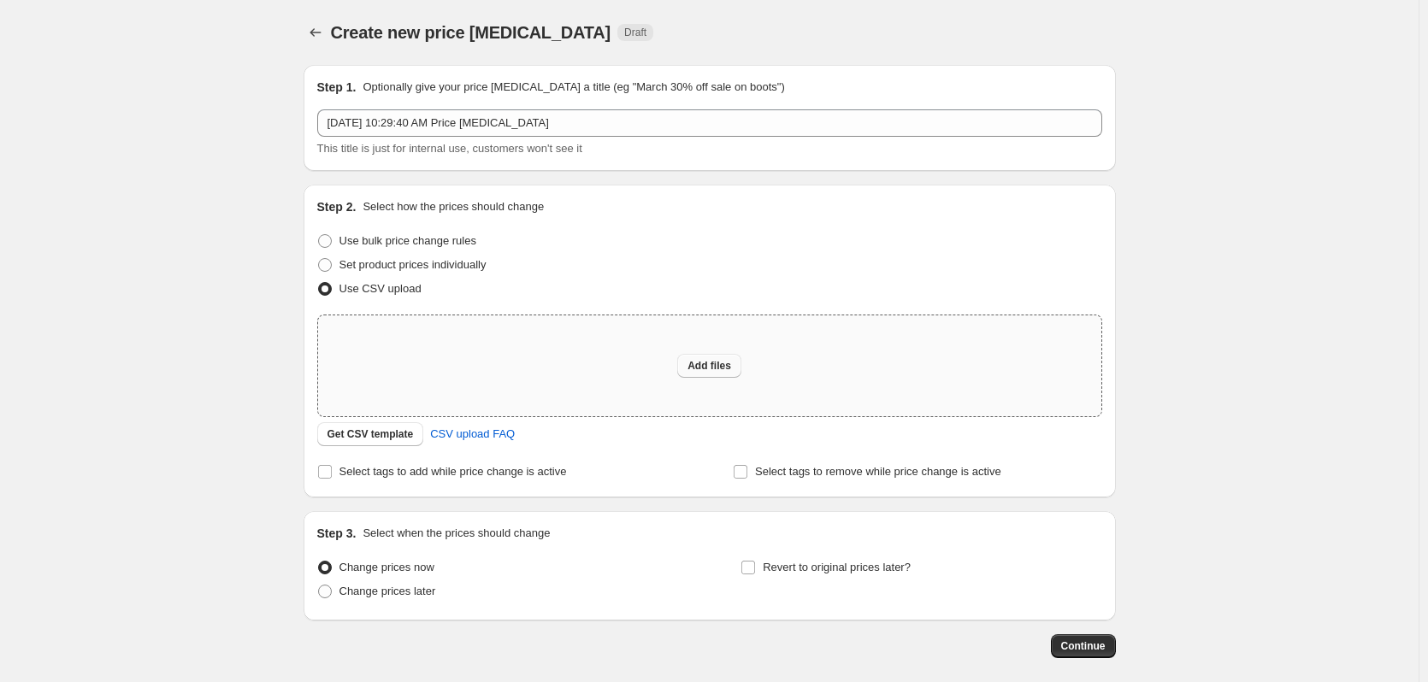
click at [711, 372] on span "Add files" at bounding box center [709, 366] width 44 height 14
type input "C:\fakepath\price editor csv_template_user_30121.csv"
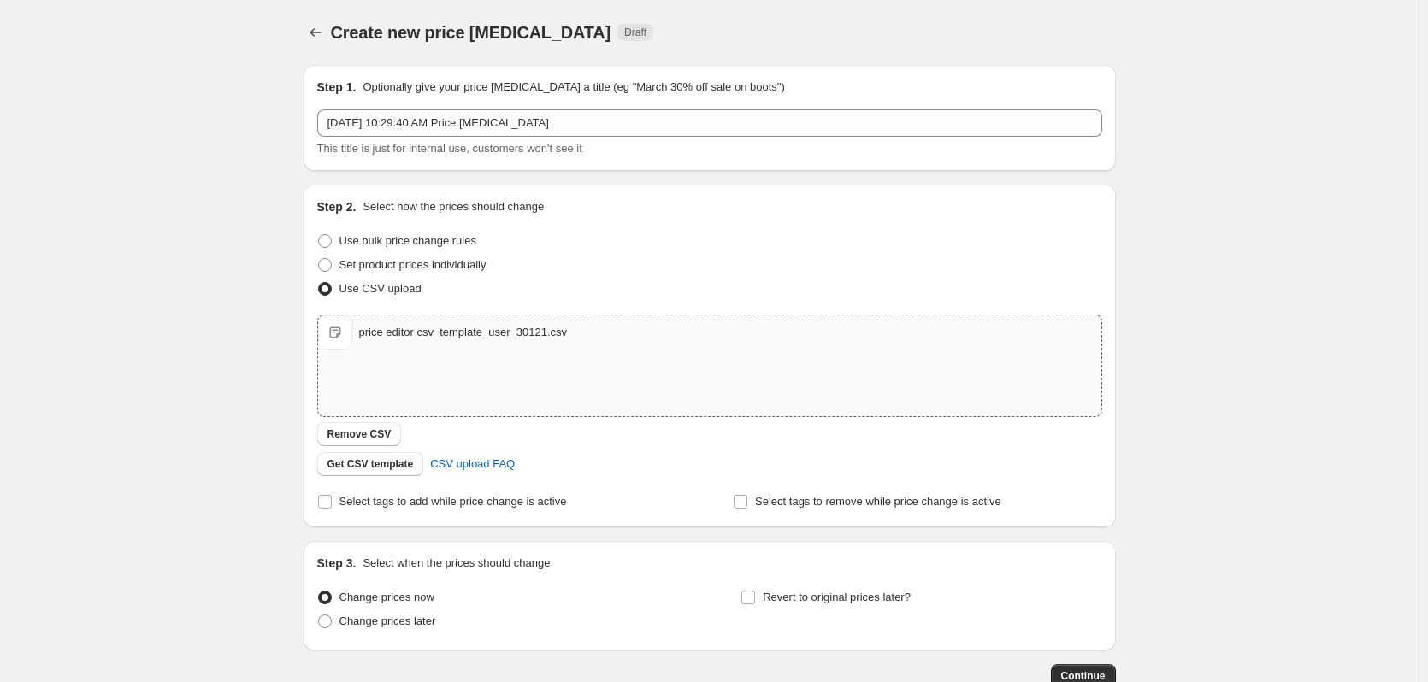
scroll to position [110, 0]
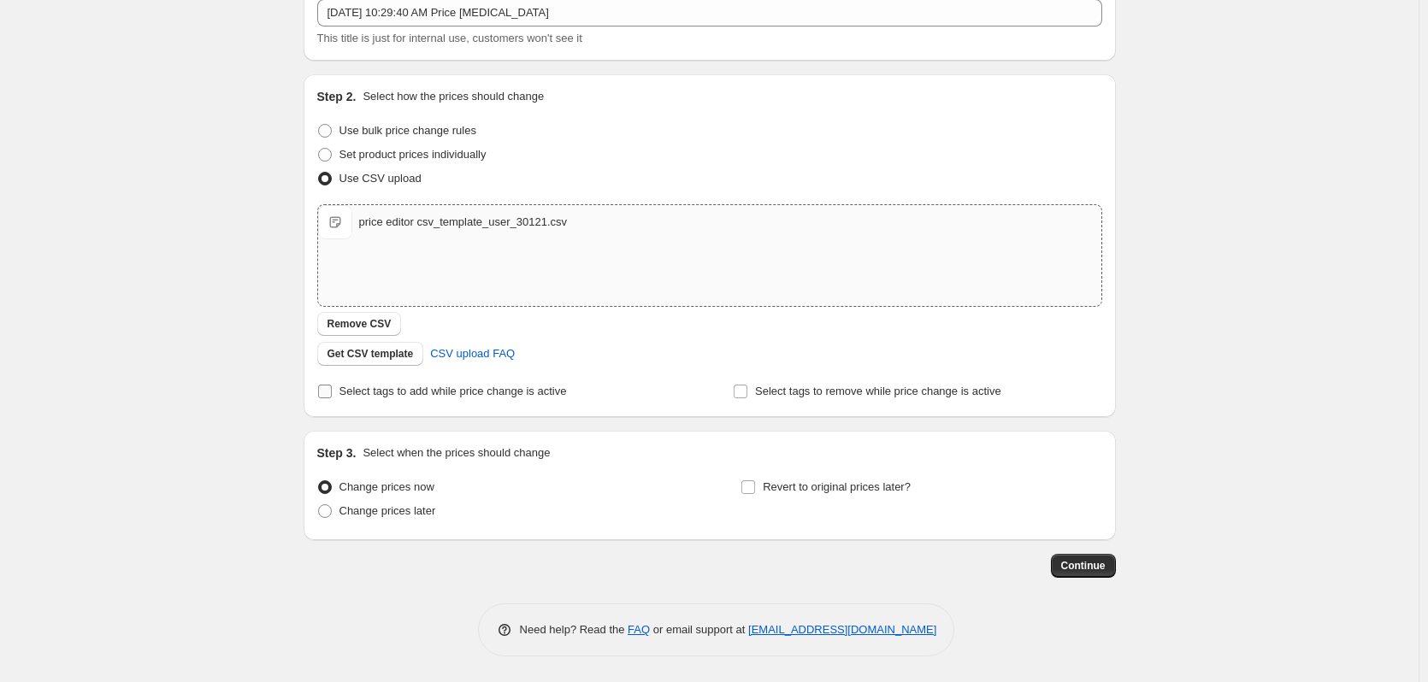
click at [430, 397] on span "Select tags to add while price change is active" at bounding box center [452, 391] width 227 height 13
click at [332, 397] on input "Select tags to add while price change is active" at bounding box center [325, 392] width 14 height 14
checkbox input "true"
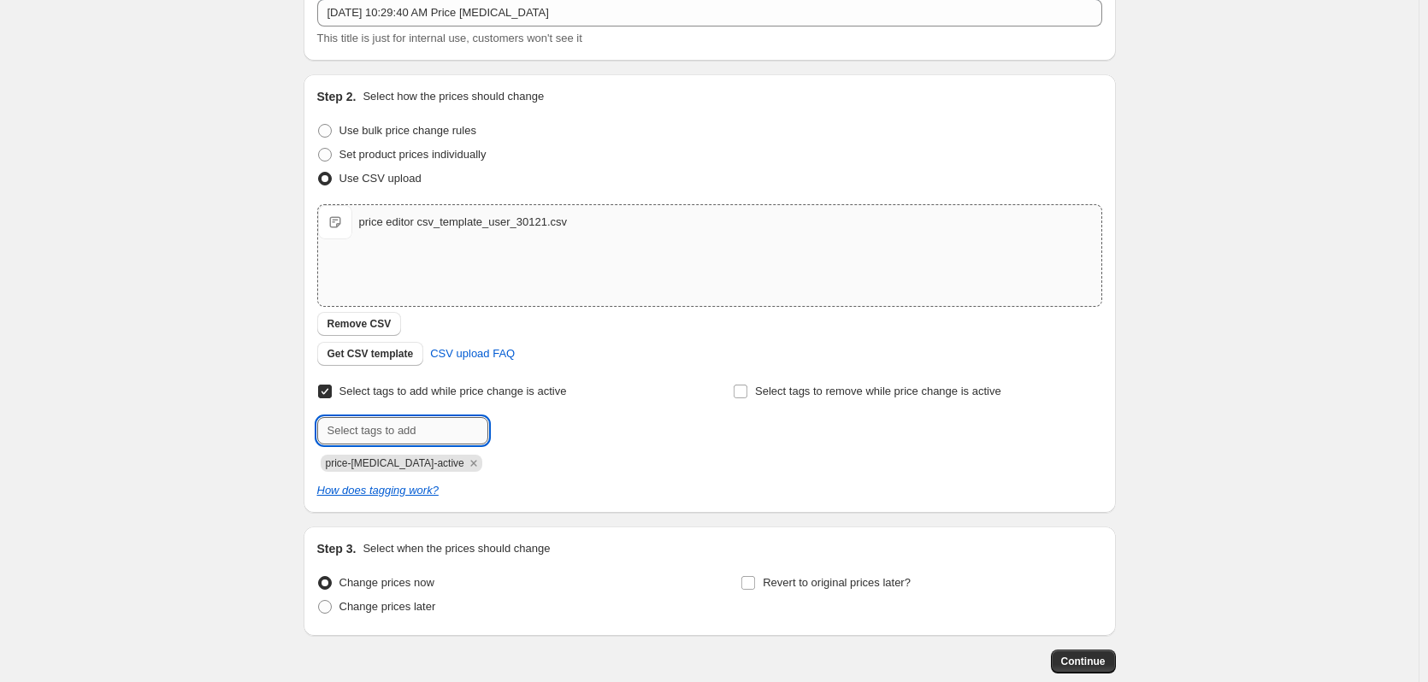
click at [420, 429] on input "text" at bounding box center [402, 430] width 171 height 27
type input "DEALS"
click at [554, 425] on span "DEALS" at bounding box center [542, 429] width 35 height 12
click at [745, 392] on input "Select tags to remove while price change is active" at bounding box center [741, 392] width 14 height 14
checkbox input "true"
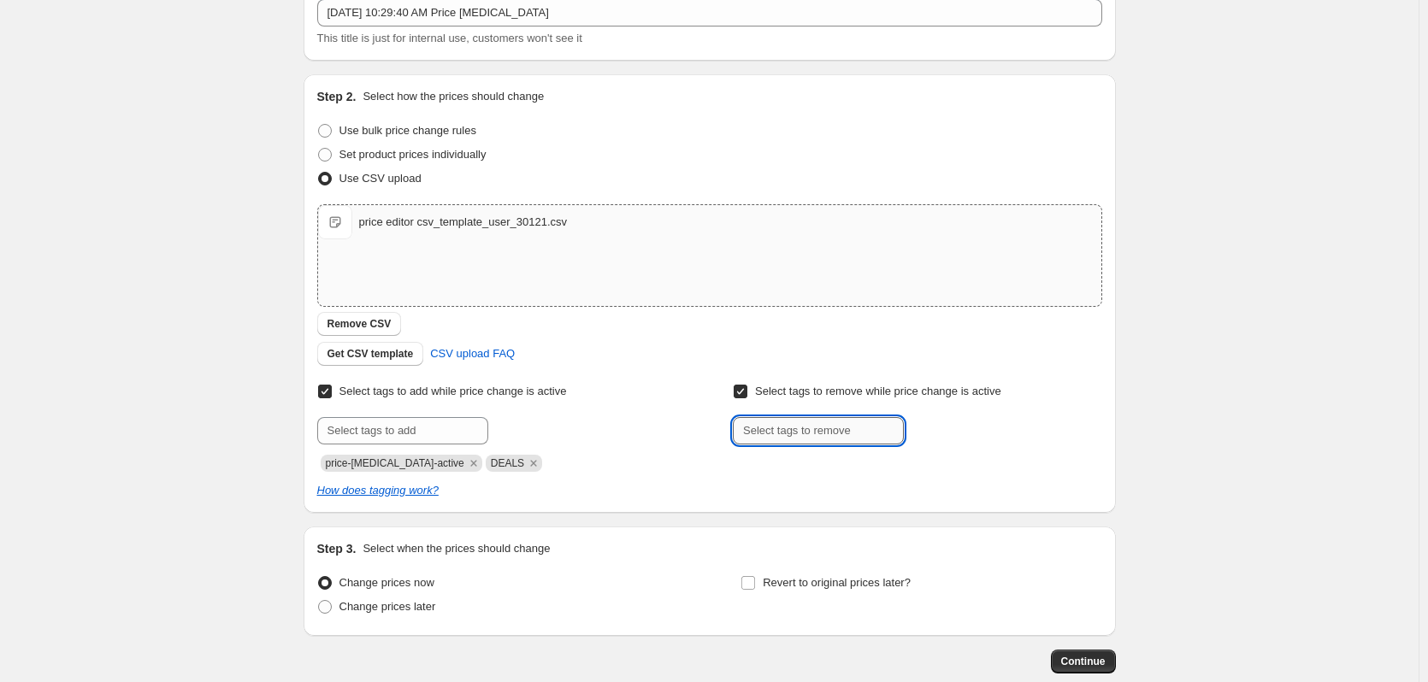
click at [762, 429] on input "text" at bounding box center [818, 430] width 171 height 27
type input "CLEARANCE"
click at [954, 426] on span "CLEARANCE" at bounding box center [973, 429] width 64 height 12
click at [815, 434] on input "text" at bounding box center [818, 430] width 171 height 27
type input "WOMEN CLEARANCE"
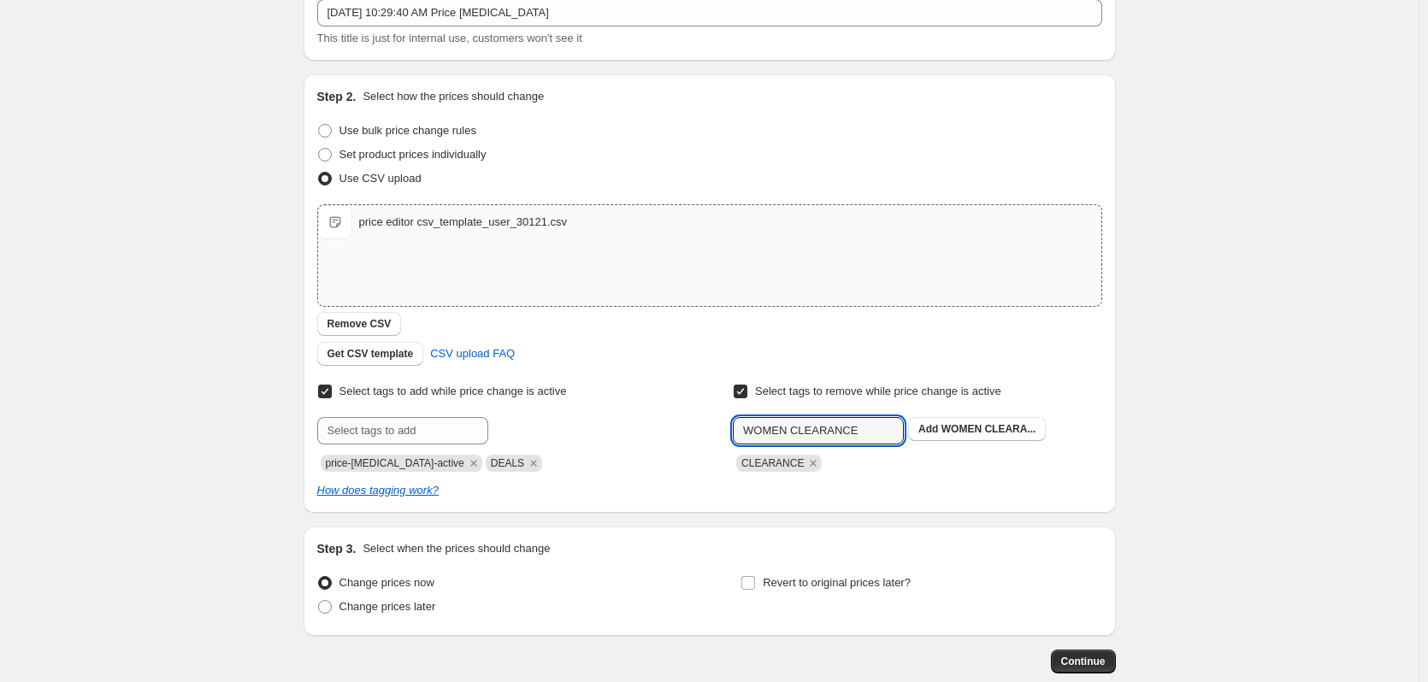
click at [967, 428] on span "WOMEN CLEARA..." at bounding box center [988, 429] width 95 height 12
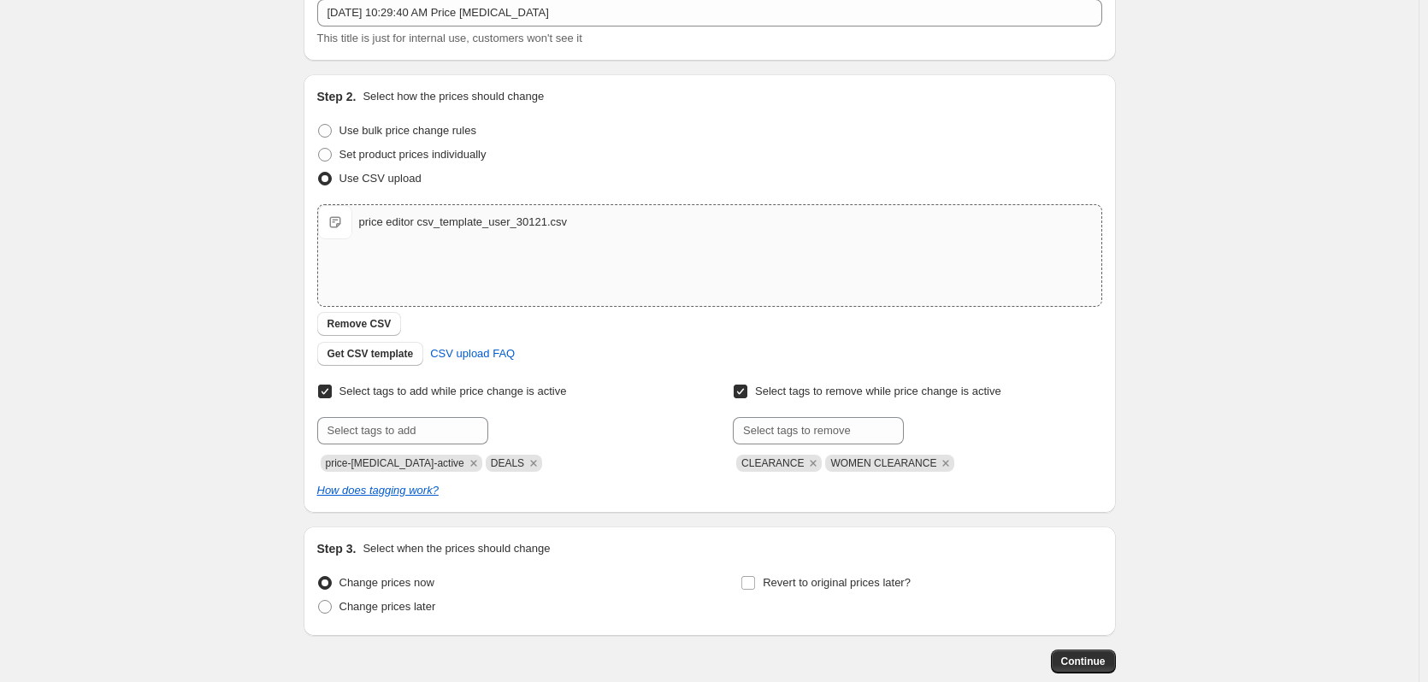
click at [1094, 665] on span "Continue" at bounding box center [1083, 662] width 44 height 14
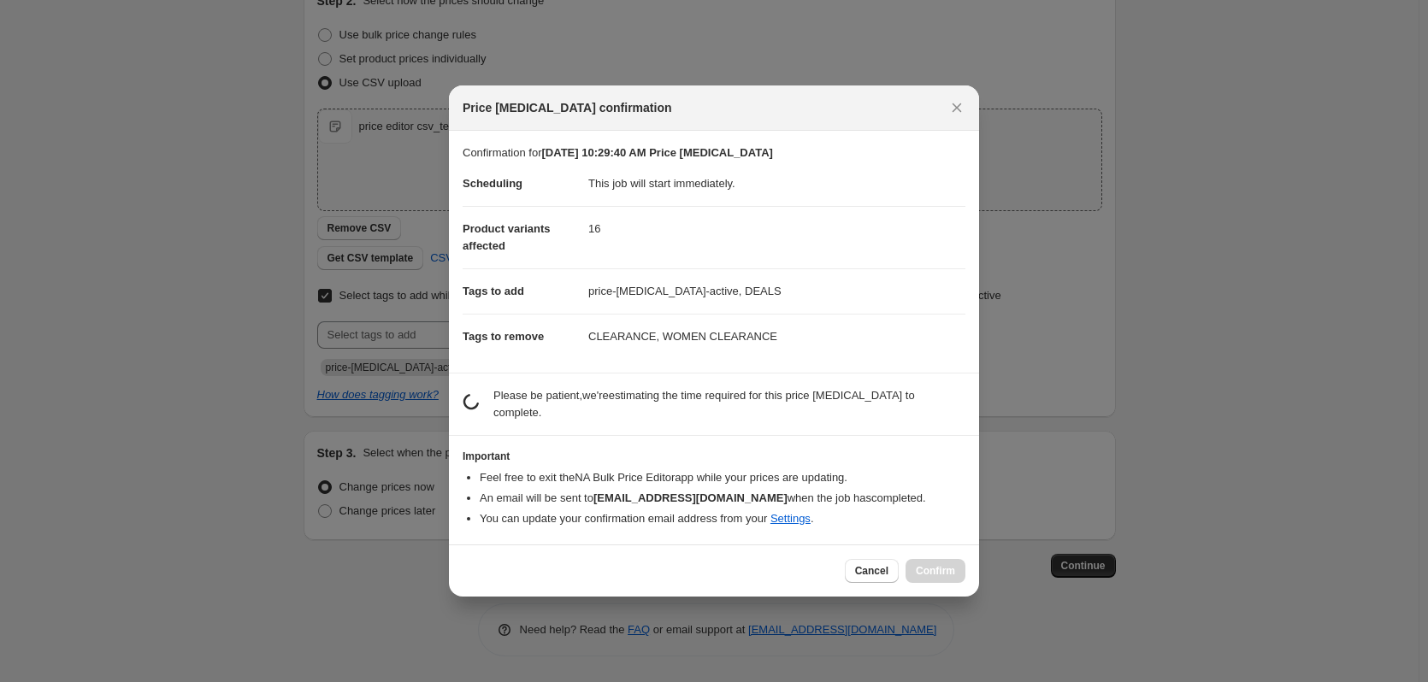
scroll to position [0, 0]
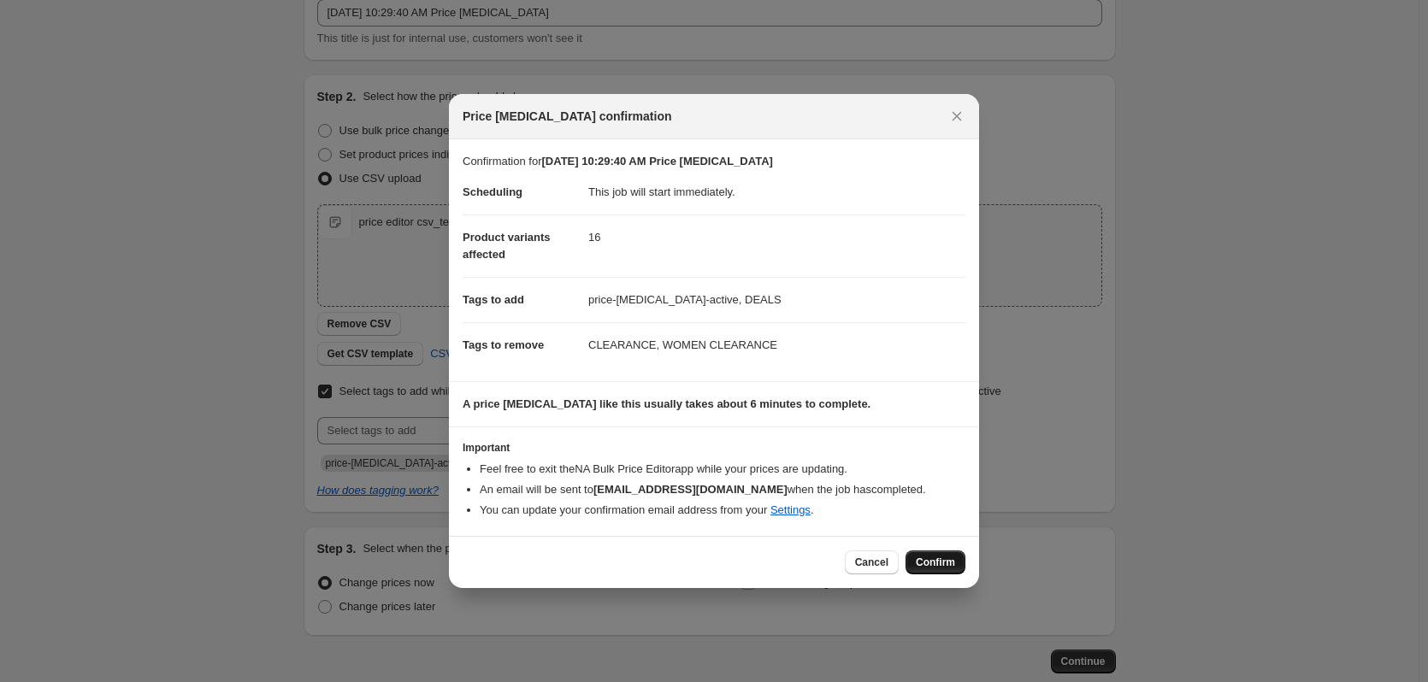
click at [936, 560] on span "Confirm" at bounding box center [935, 563] width 39 height 14
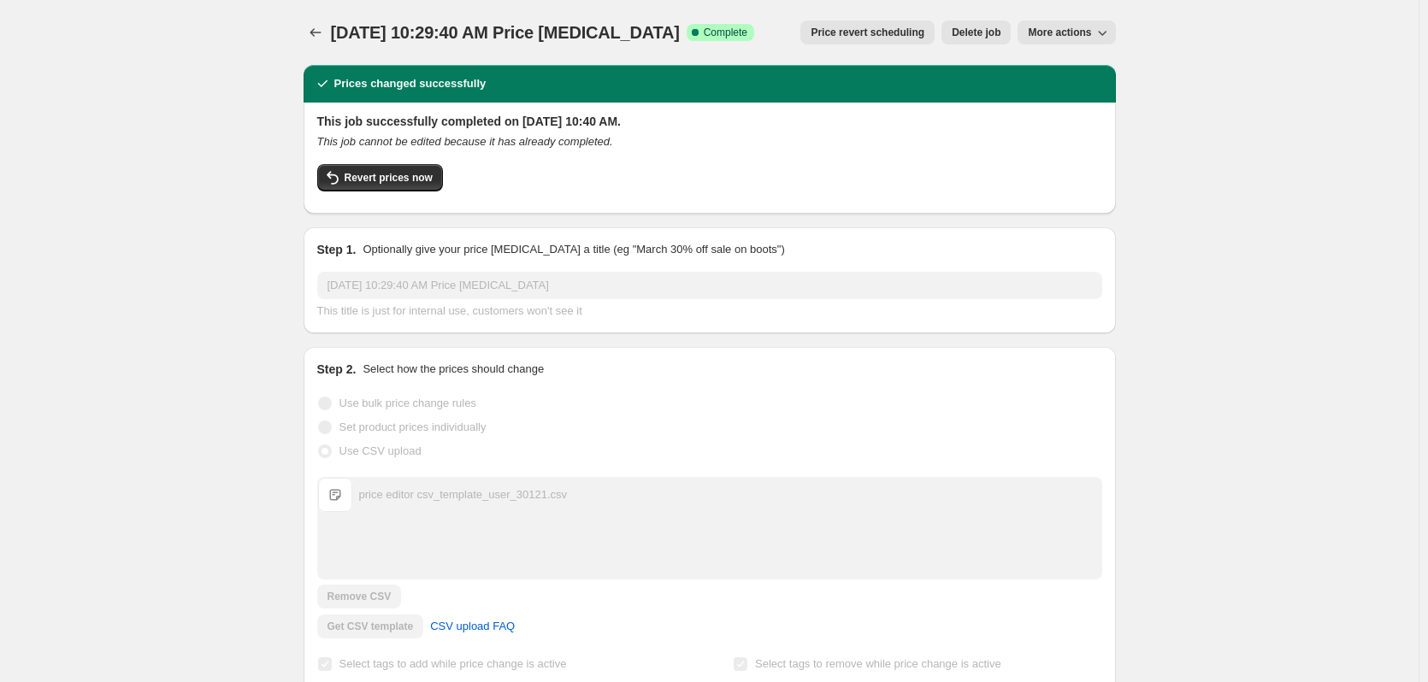
scroll to position [342, 0]
